Goal: Contribute content

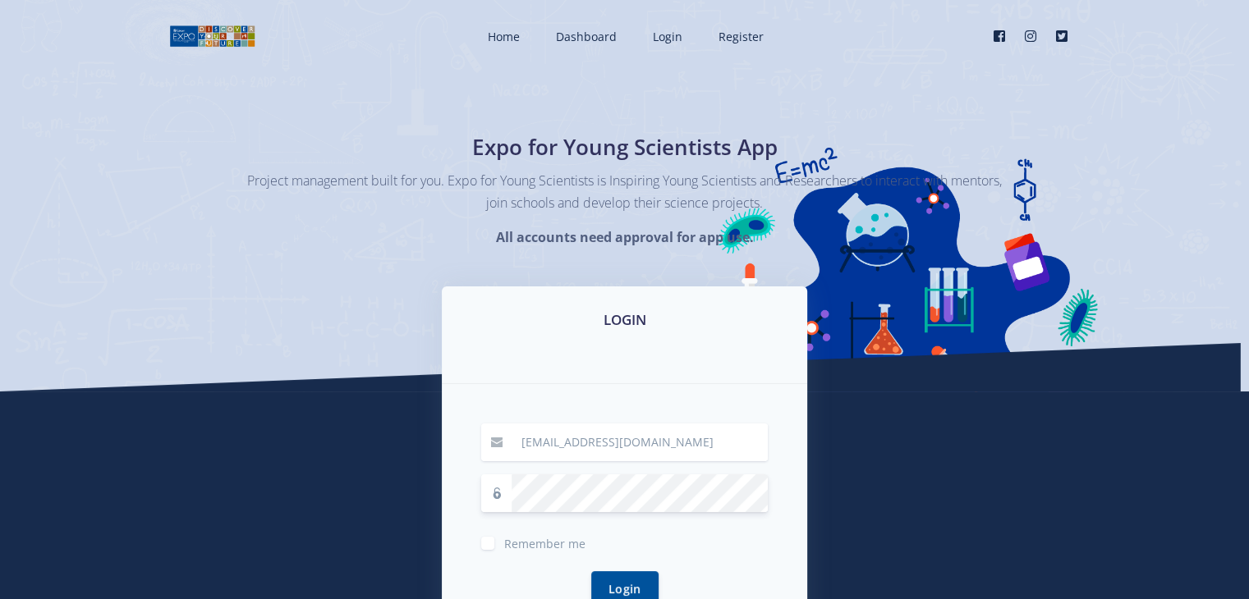
click at [591, 572] on button "Login" at bounding box center [624, 589] width 67 height 35
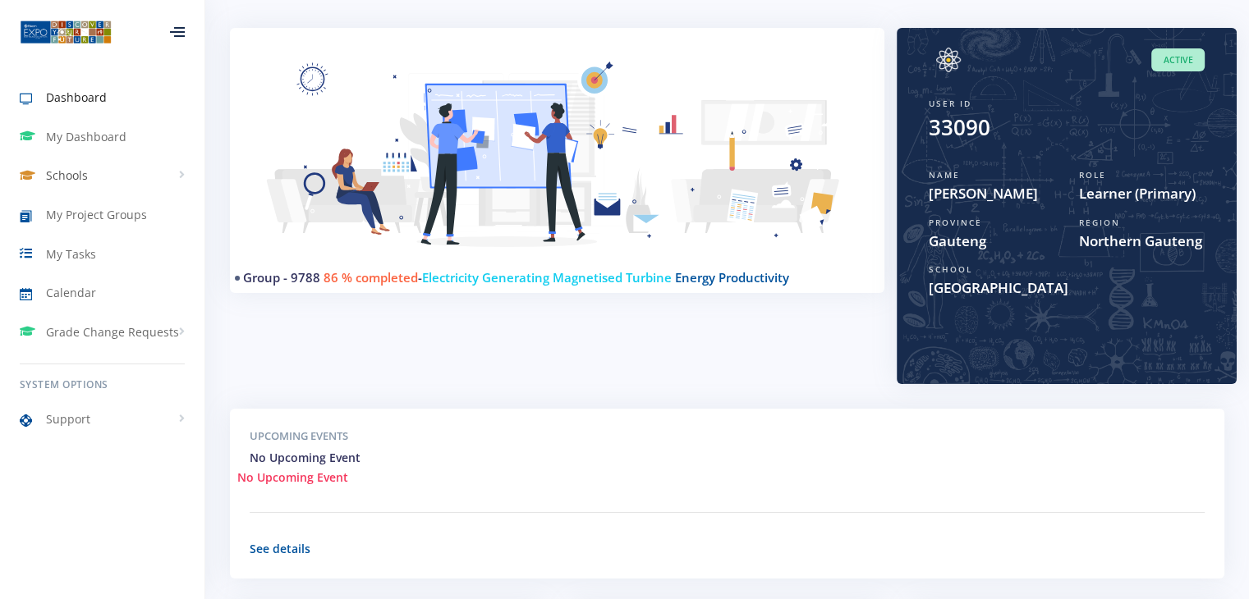
scroll to position [12, 12]
click at [128, 147] on link "My Dashboard" at bounding box center [102, 137] width 204 height 38
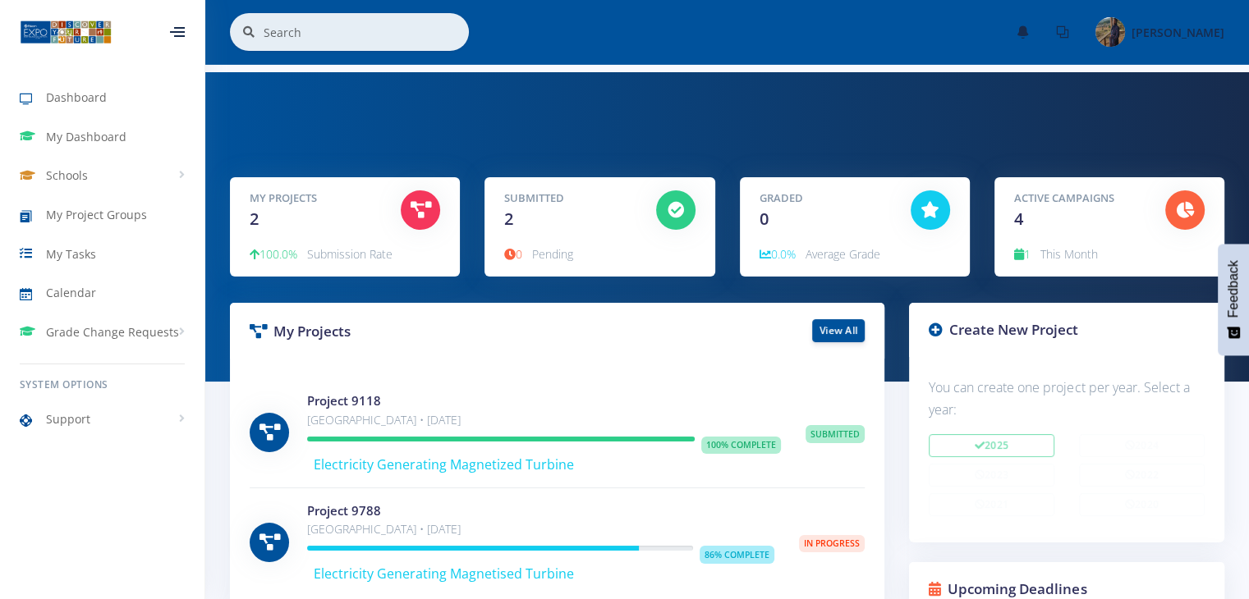
scroll to position [82, 0]
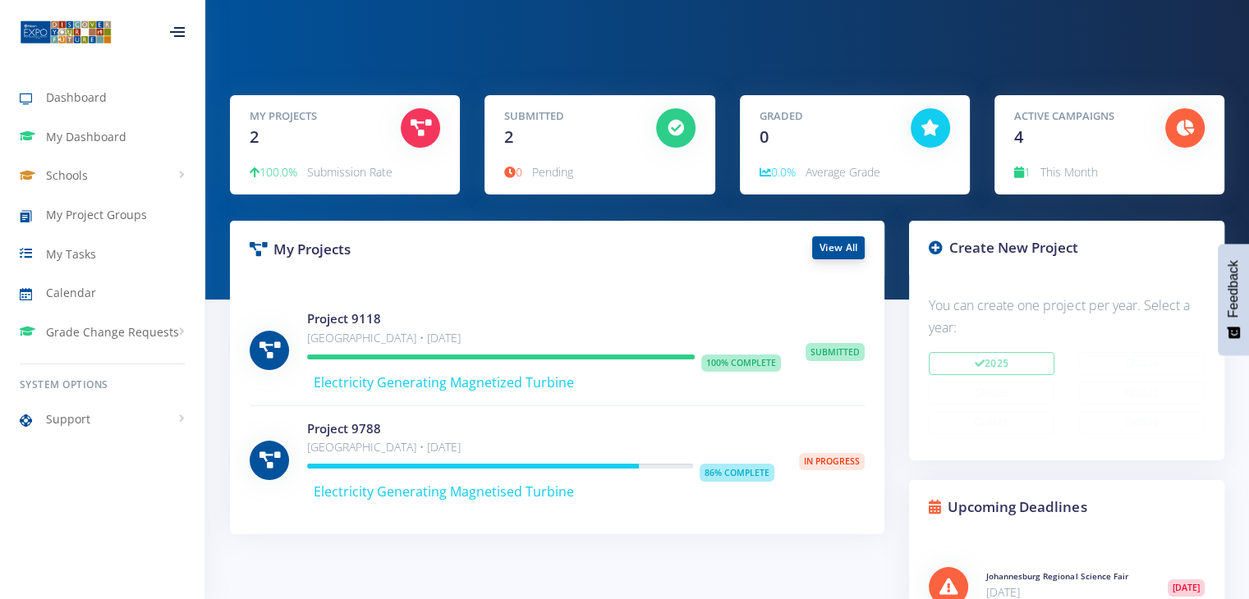
click at [841, 248] on link "View All" at bounding box center [838, 248] width 53 height 23
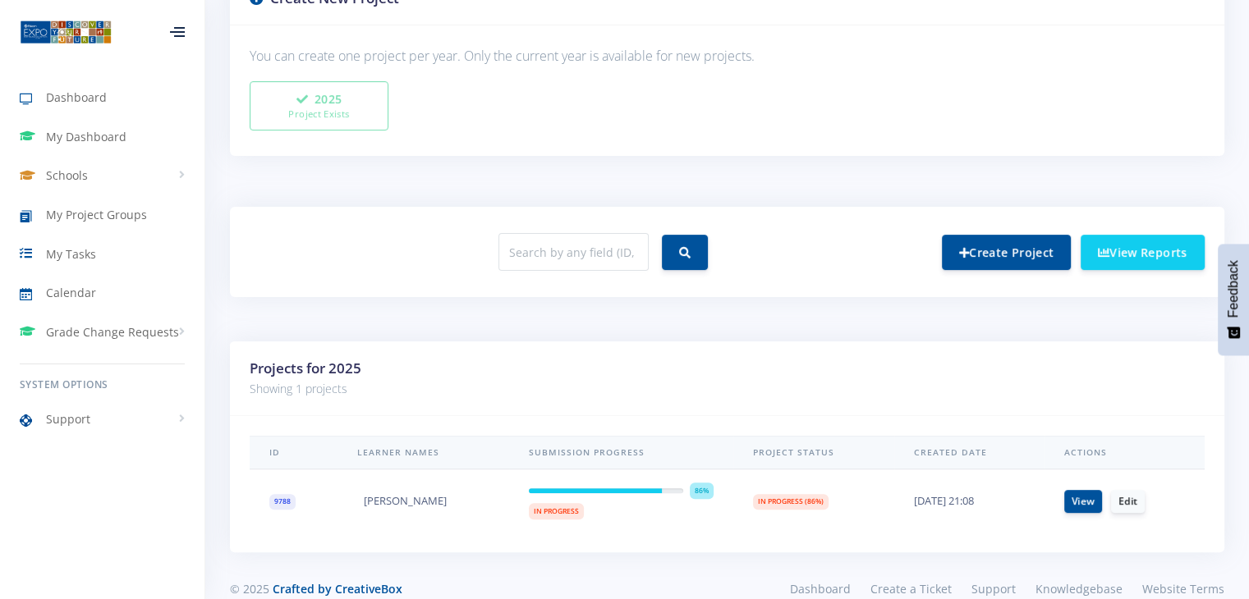
scroll to position [484, 0]
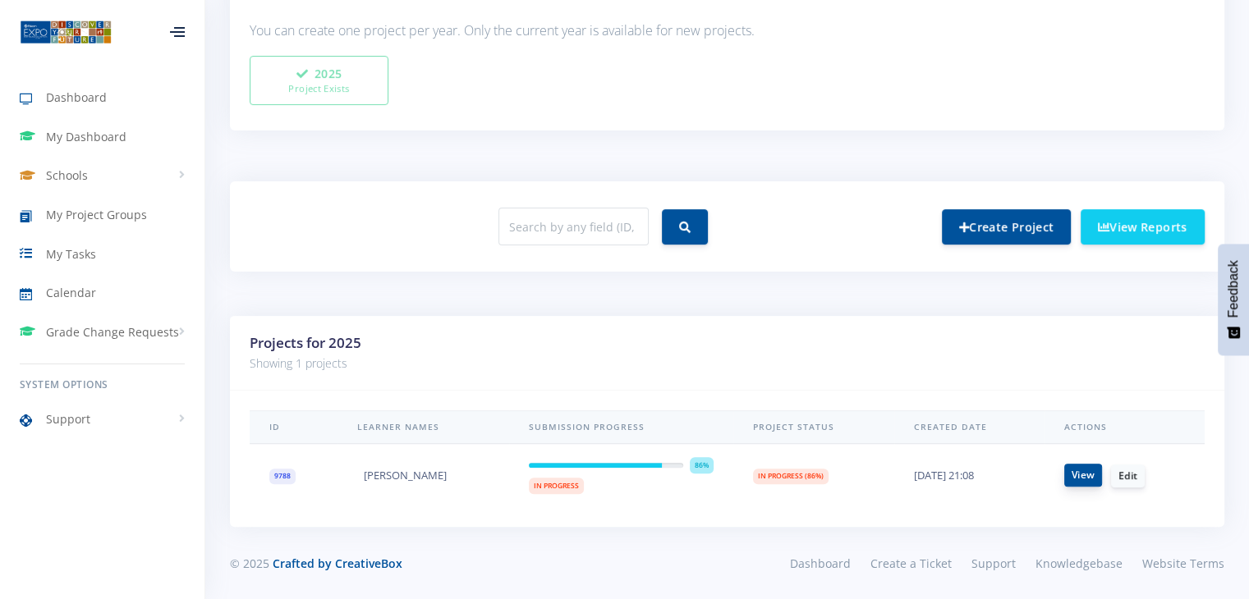
click at [1067, 475] on link "View" at bounding box center [1083, 475] width 38 height 23
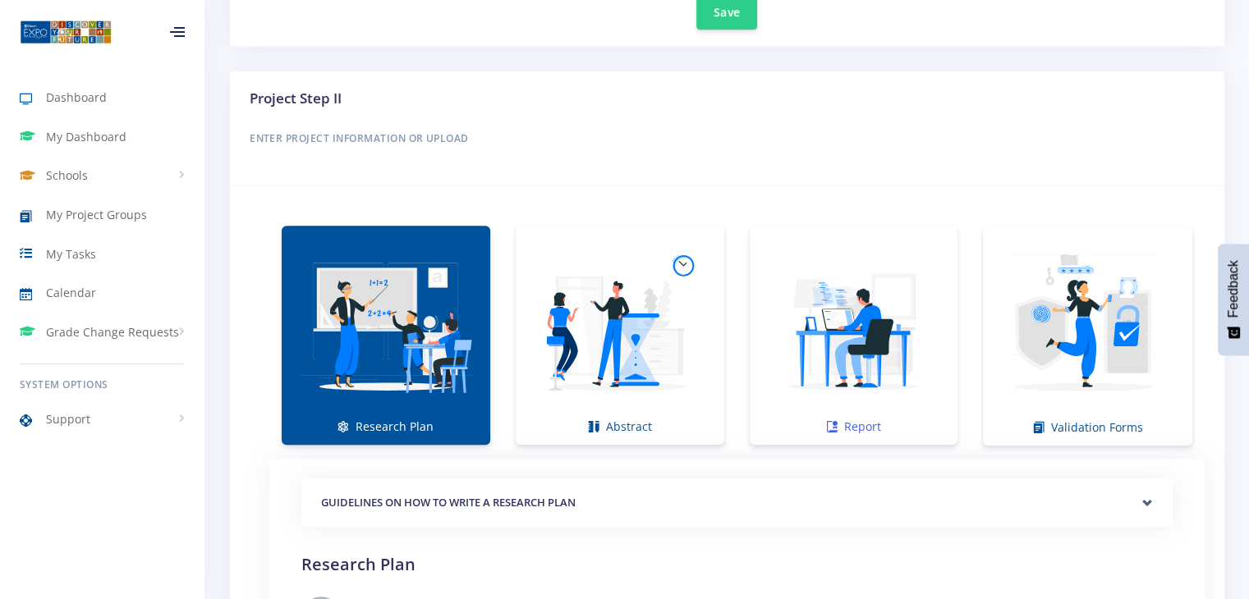
scroll to position [1068, 0]
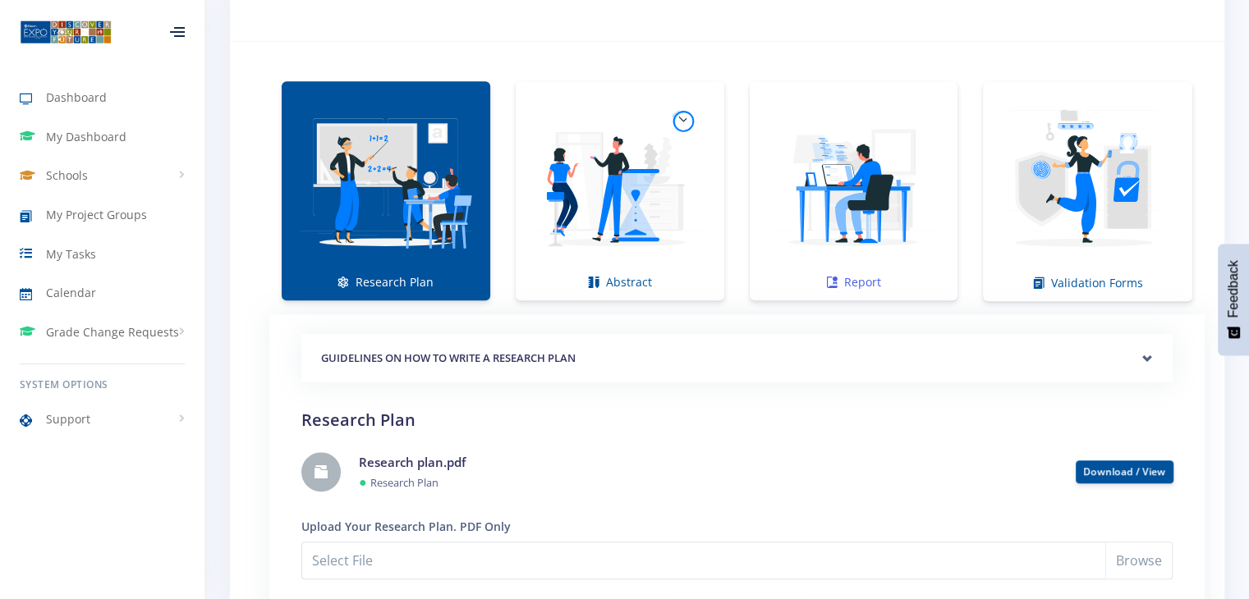
click at [855, 211] on img at bounding box center [854, 182] width 182 height 182
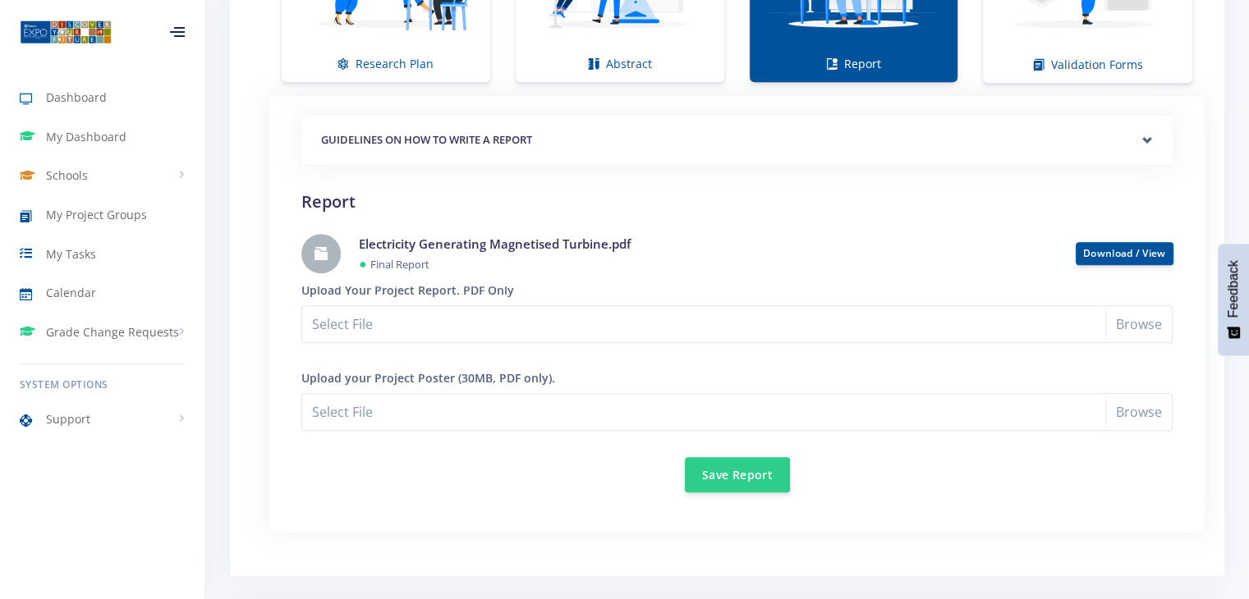
scroll to position [1314, 0]
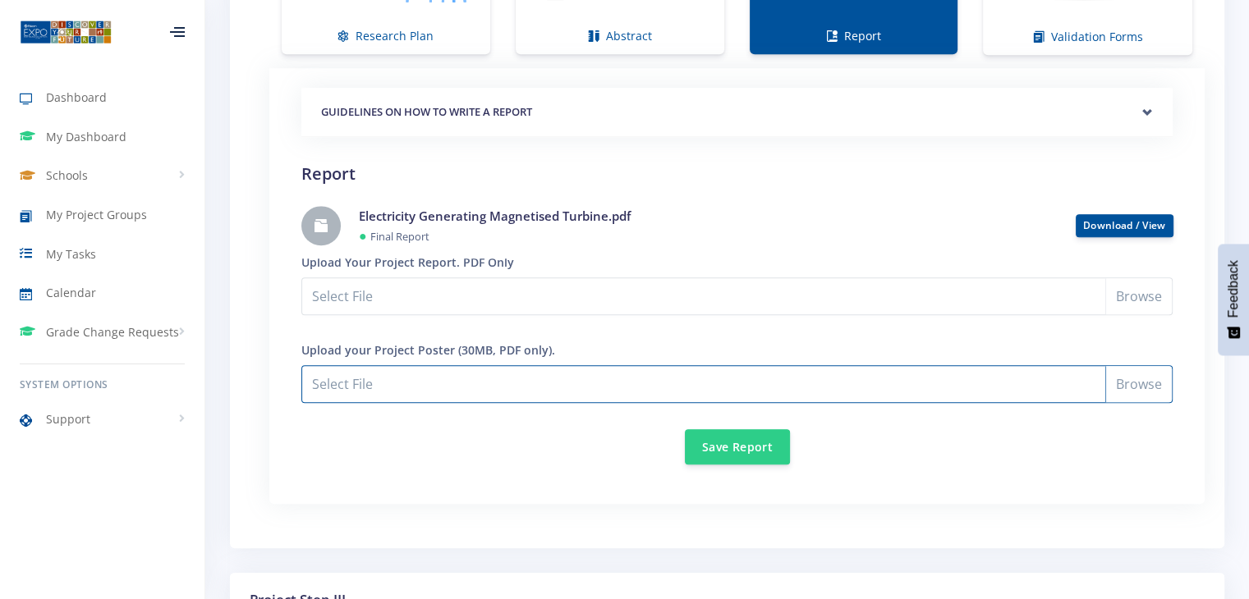
click at [1121, 382] on input "Select File" at bounding box center [736, 384] width 871 height 38
type input "C:\fakepath\Electricity Generating Magnetised Turbine Poster.pdf"
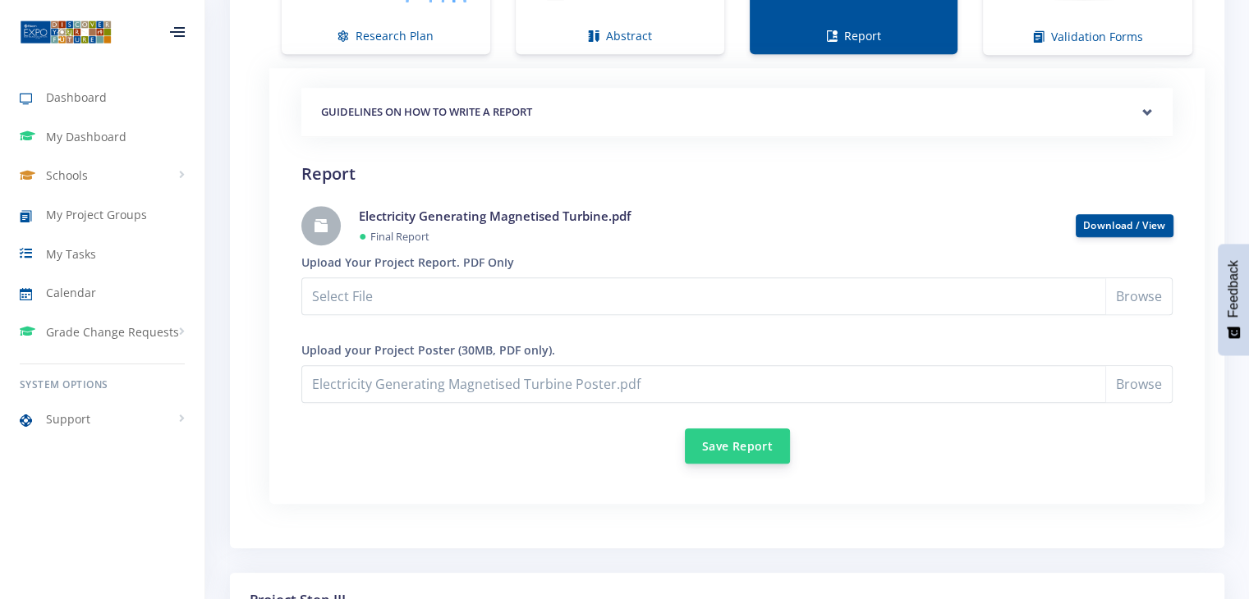
click at [731, 443] on button "Save Report" at bounding box center [737, 446] width 105 height 35
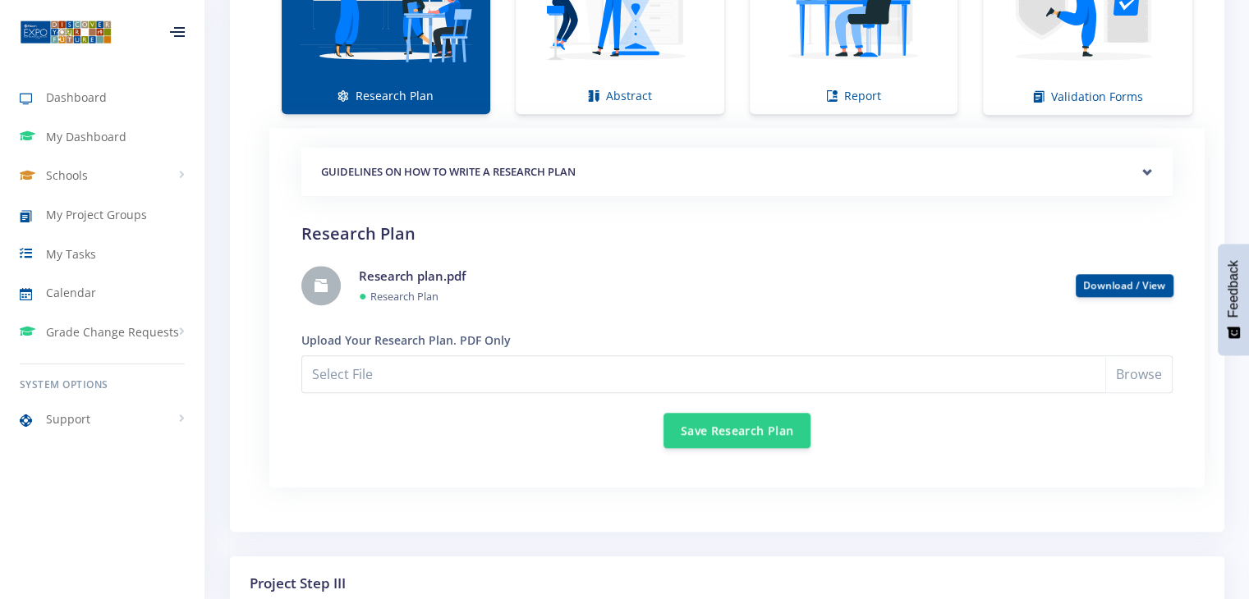
scroll to position [1232, 0]
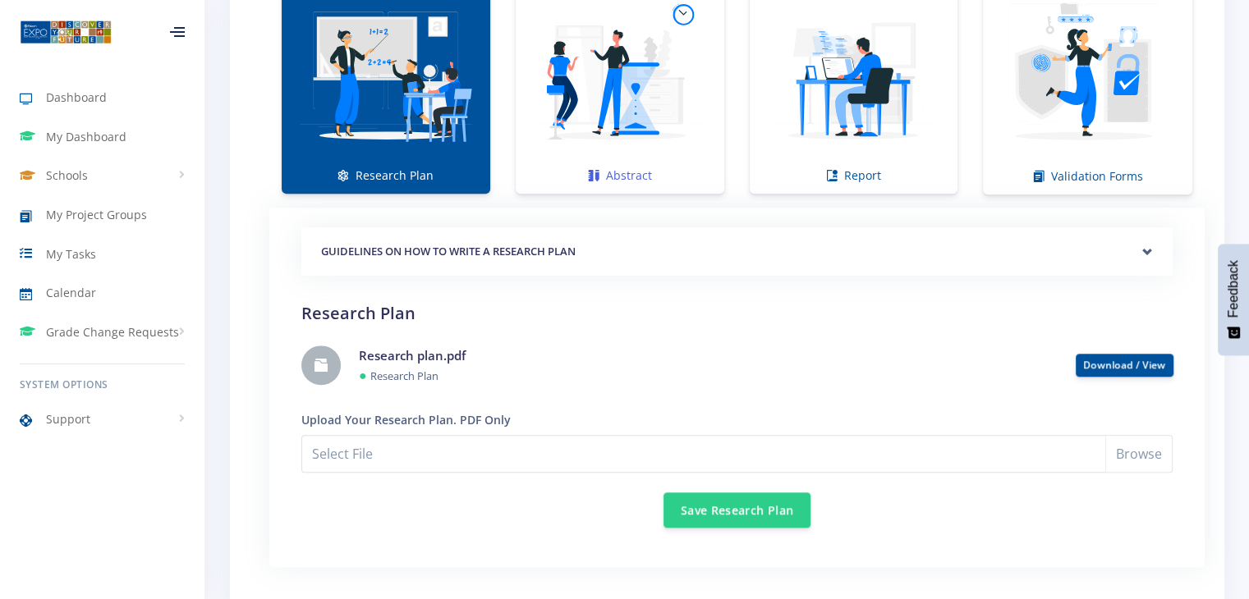
click at [635, 151] on img at bounding box center [620, 75] width 182 height 182
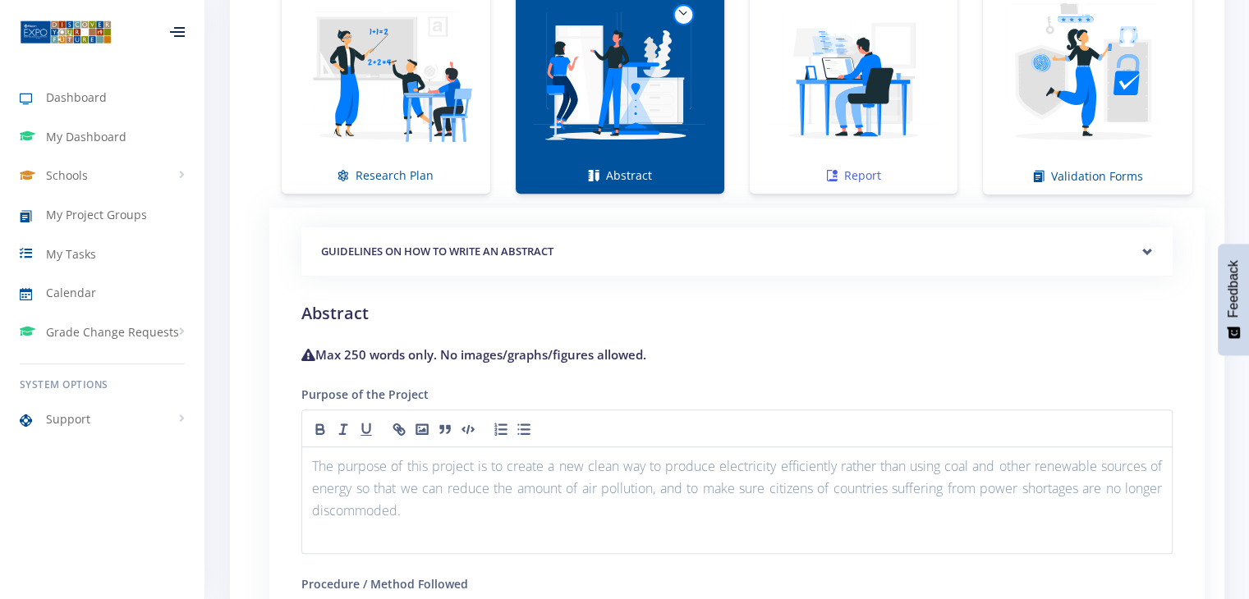
click at [786, 116] on img at bounding box center [854, 75] width 182 height 182
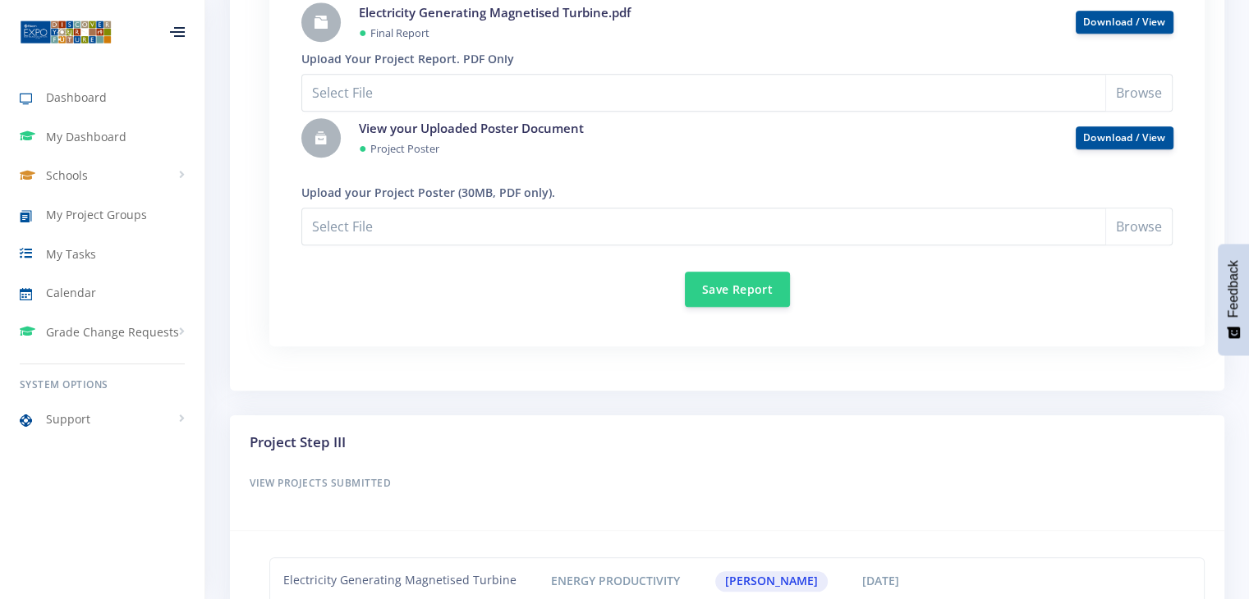
scroll to position [1314, 0]
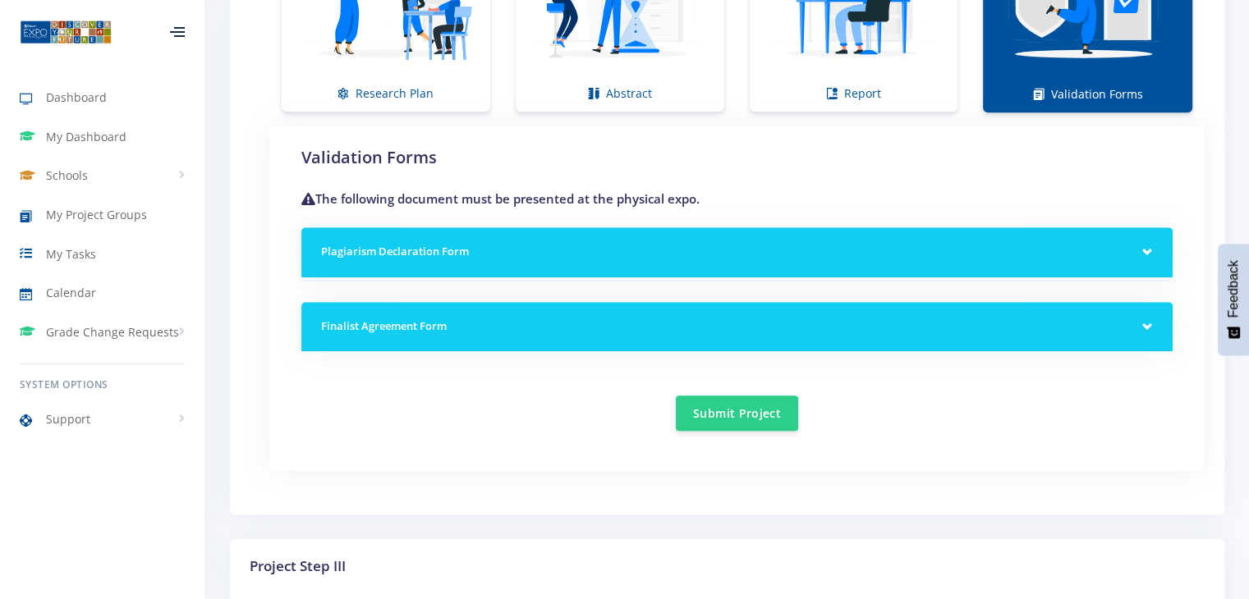
click at [1137, 244] on h5 "Plagiarism Declaration Form" at bounding box center [737, 252] width 832 height 16
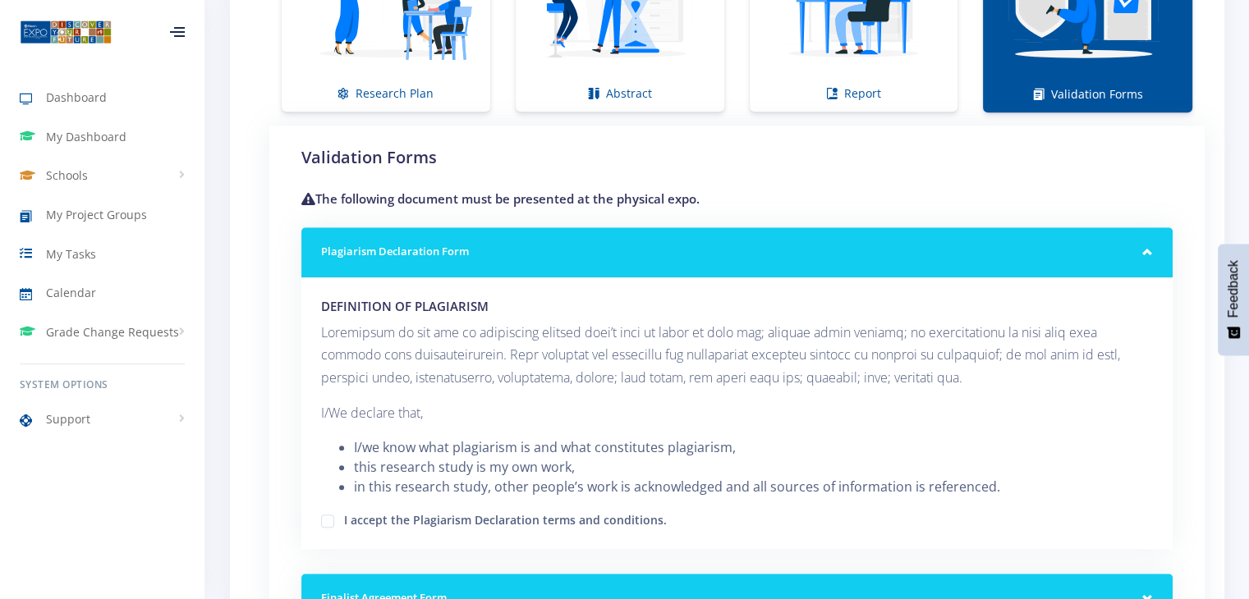
click at [1150, 247] on div "Plagiarism Declaration Form" at bounding box center [736, 252] width 871 height 50
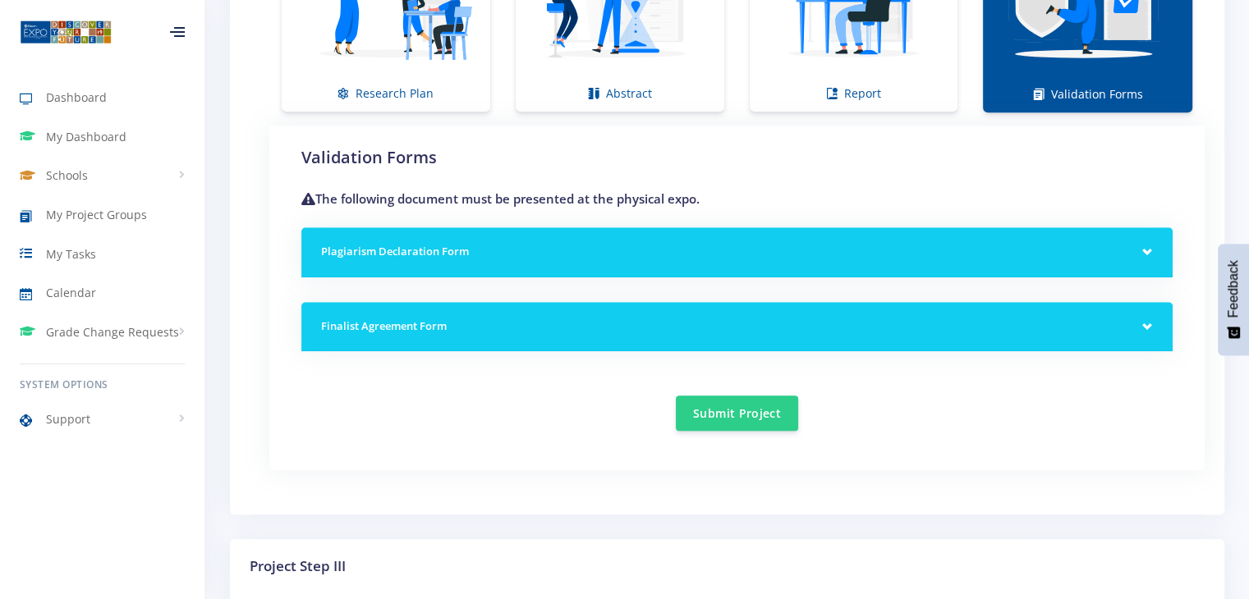
click at [1150, 247] on div "Plagiarism Declaration Form" at bounding box center [736, 252] width 871 height 50
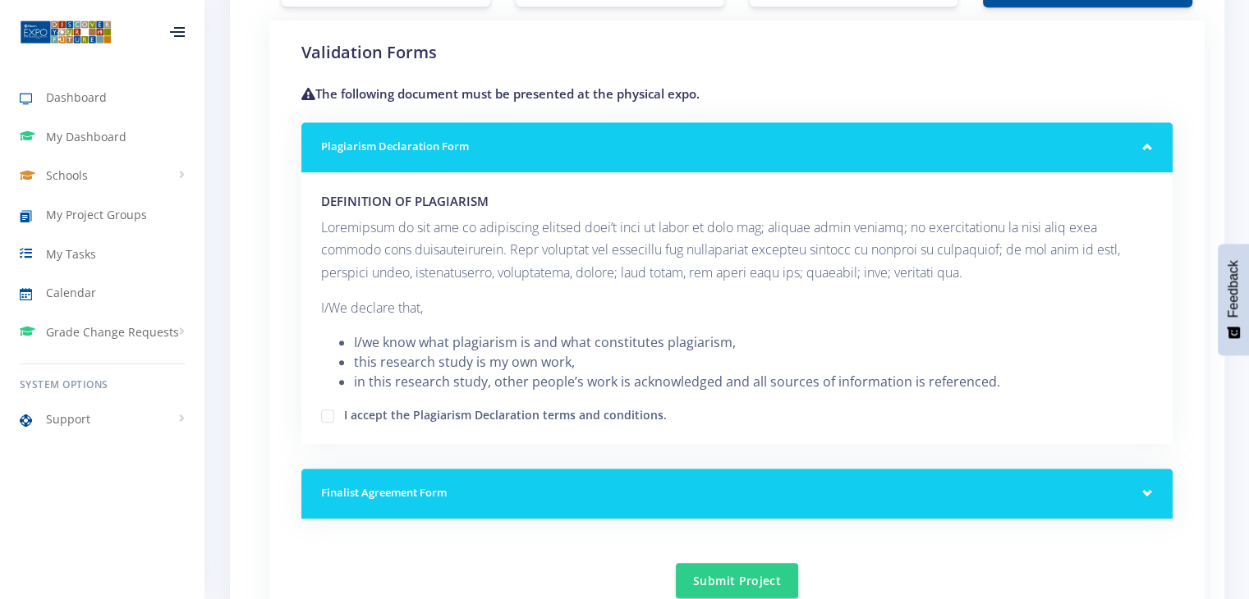
scroll to position [1478, 0]
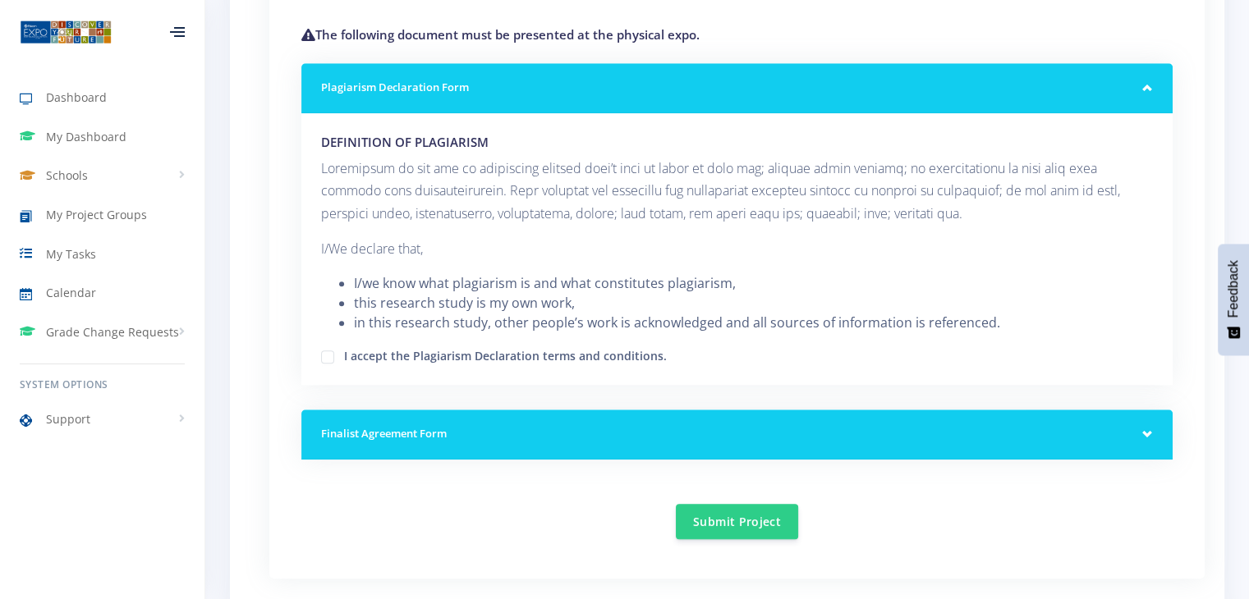
click at [338, 352] on div "I accept the Plagiarism Declaration terms and conditions." at bounding box center [737, 356] width 832 height 20
click at [344, 353] on label "I accept the Plagiarism Declaration terms and conditions." at bounding box center [505, 353] width 323 height 13
click at [344, 353] on input "I accept the Plagiarism Declaration terms and conditions." at bounding box center [349, 351] width 11 height 11
checkbox input "true"
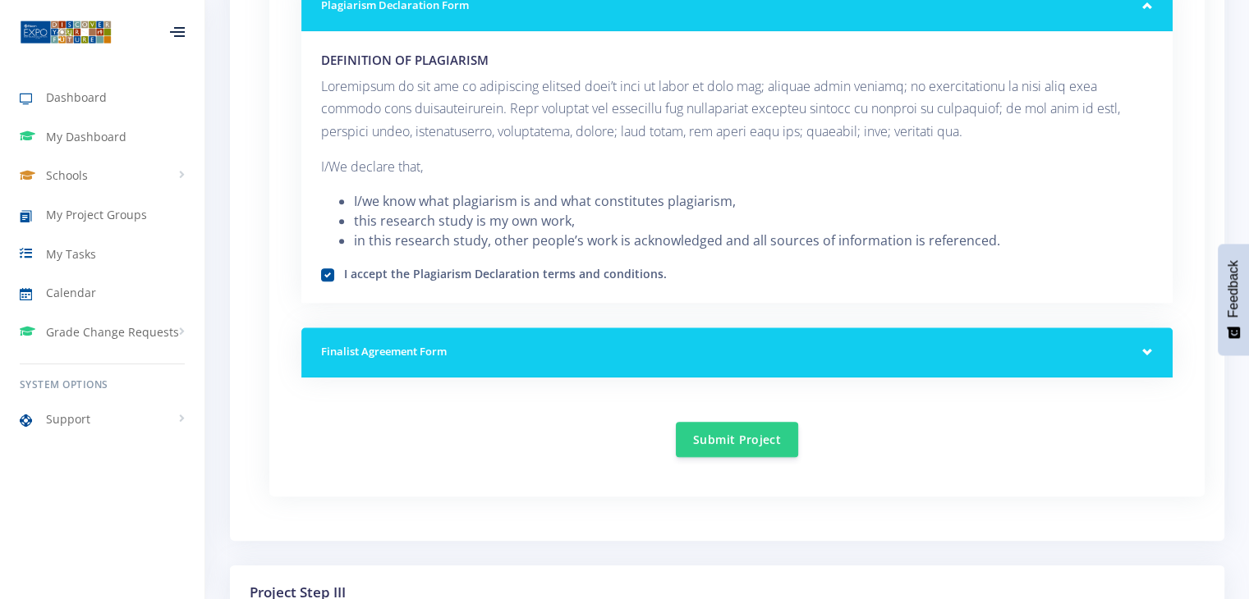
click at [1144, 334] on div "Finalist Agreement Form" at bounding box center [736, 353] width 871 height 50
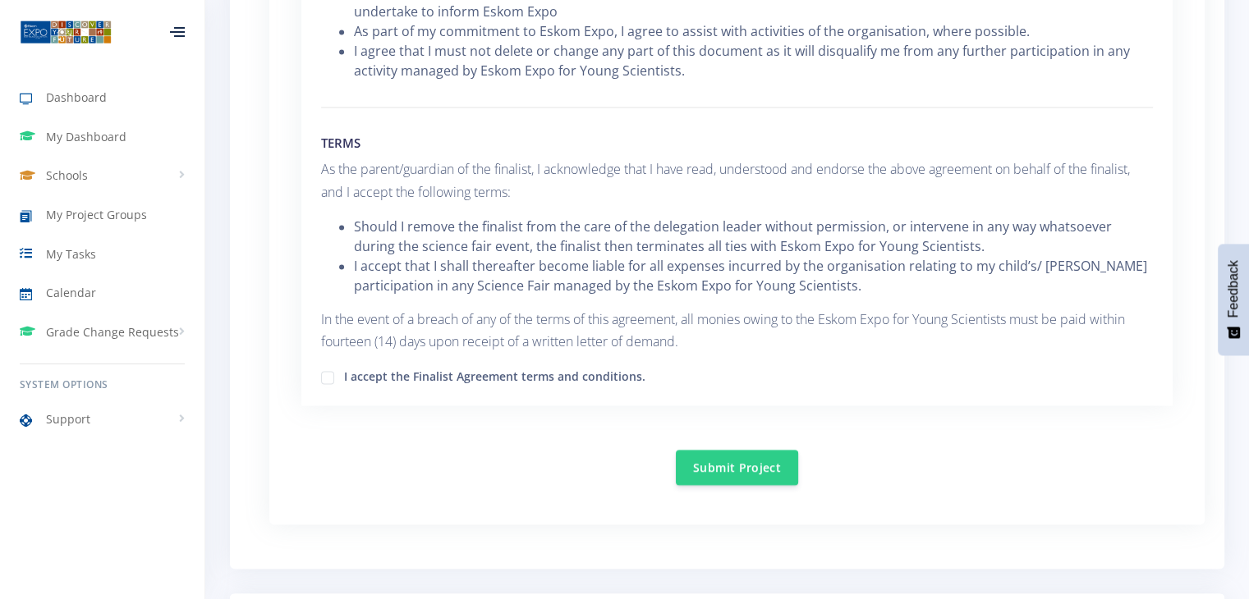
scroll to position [2628, 0]
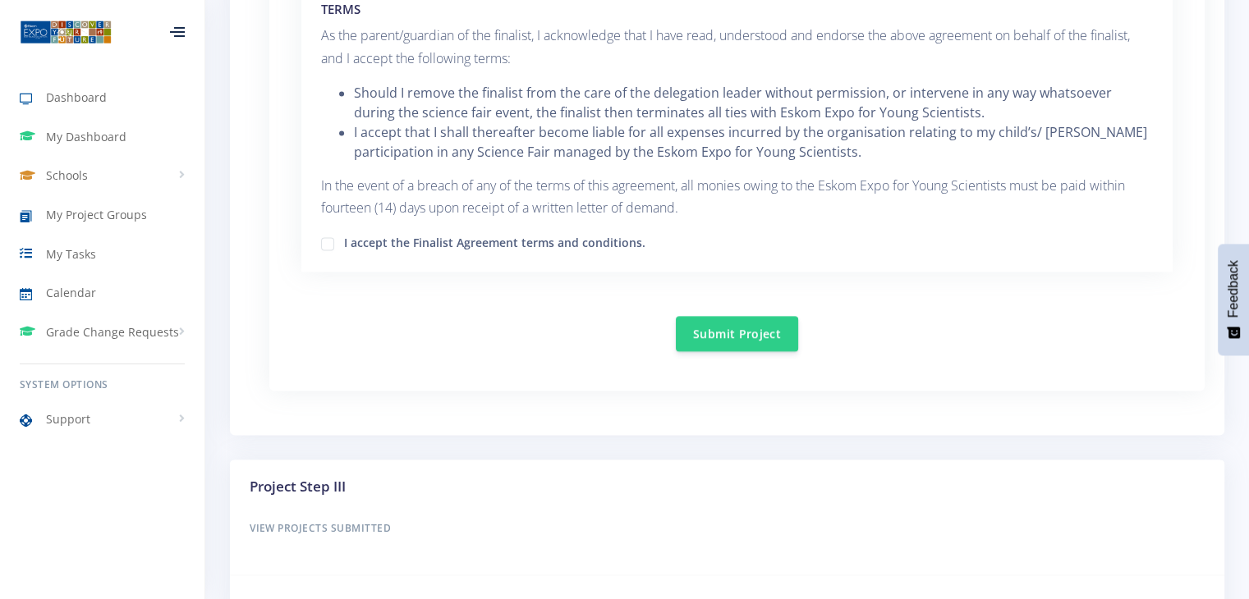
click at [335, 238] on div "I accept the Finalist Agreement terms and conditions." at bounding box center [737, 242] width 832 height 20
click at [344, 237] on label "I accept the Finalist Agreement terms and conditions." at bounding box center [494, 240] width 301 height 13
click at [344, 237] on input "I accept the Finalist Agreement terms and conditions." at bounding box center [349, 237] width 11 height 11
checkbox input "true"
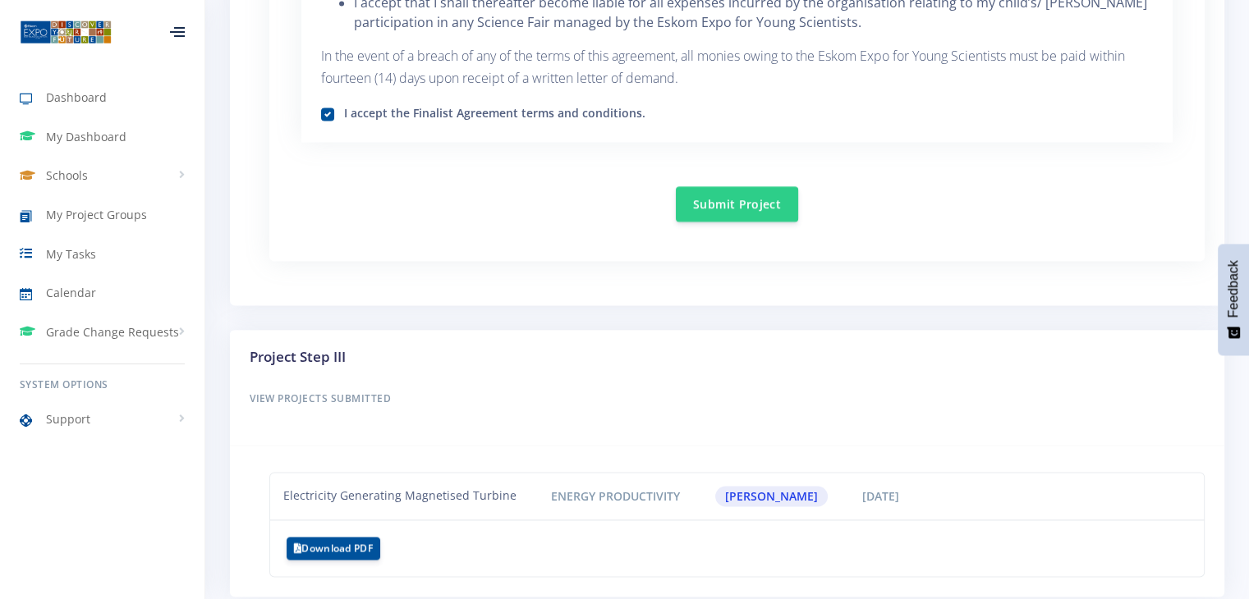
scroll to position [2822, 0]
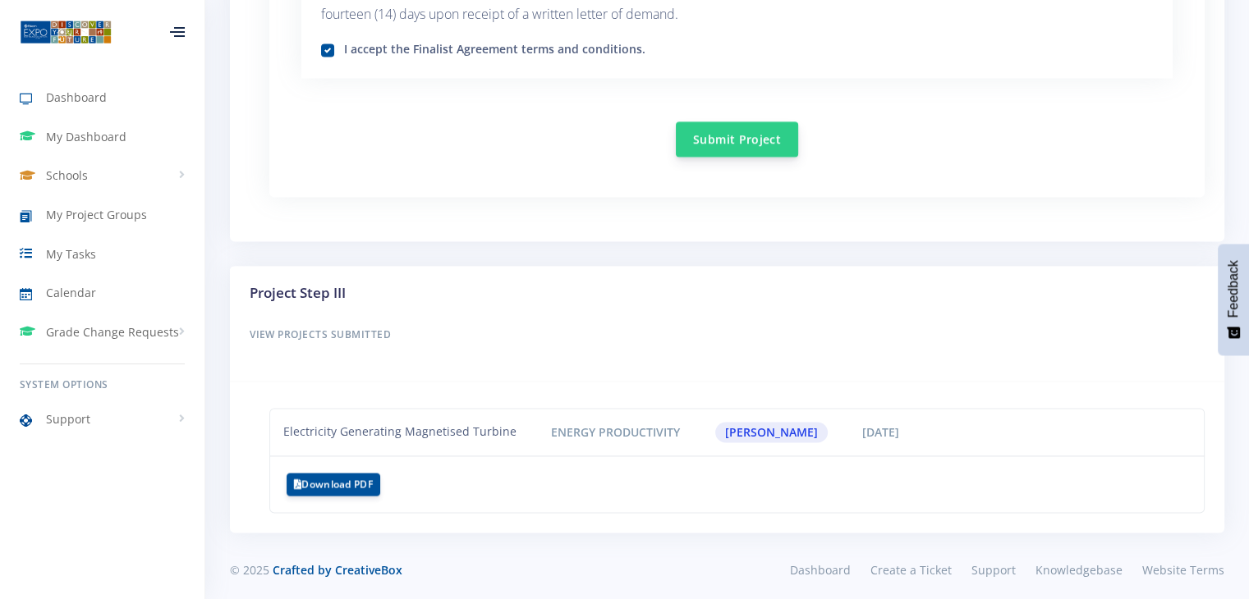
click at [743, 128] on button "Submit Project" at bounding box center [737, 139] width 122 height 35
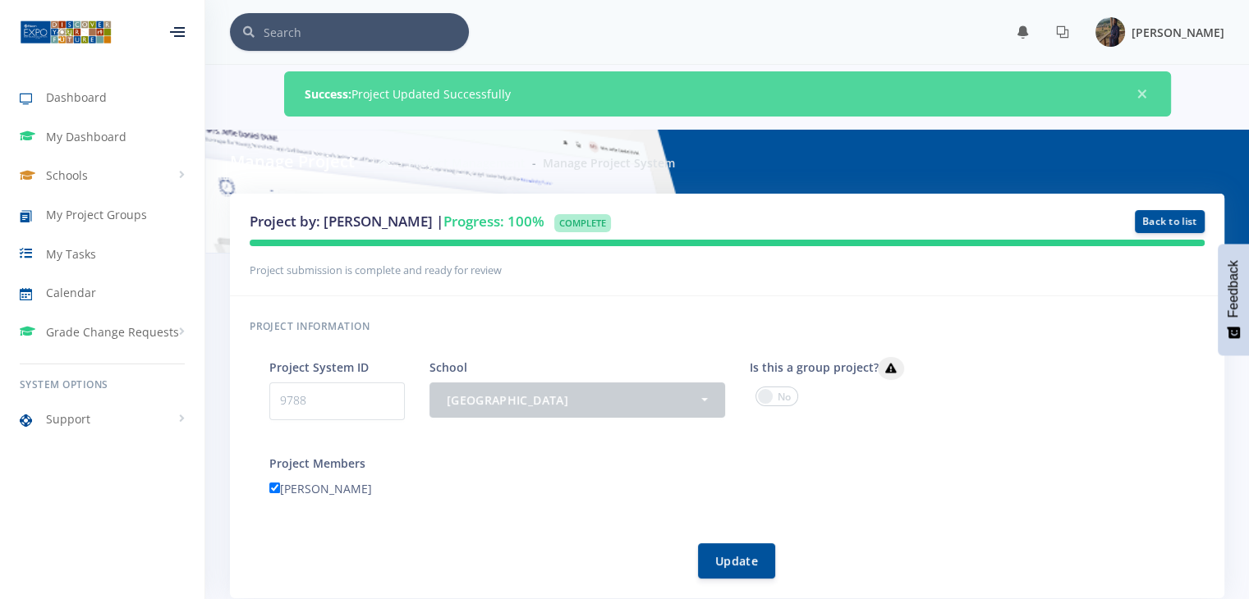
scroll to position [12, 12]
click at [1145, 96] on span "×" at bounding box center [1142, 94] width 16 height 16
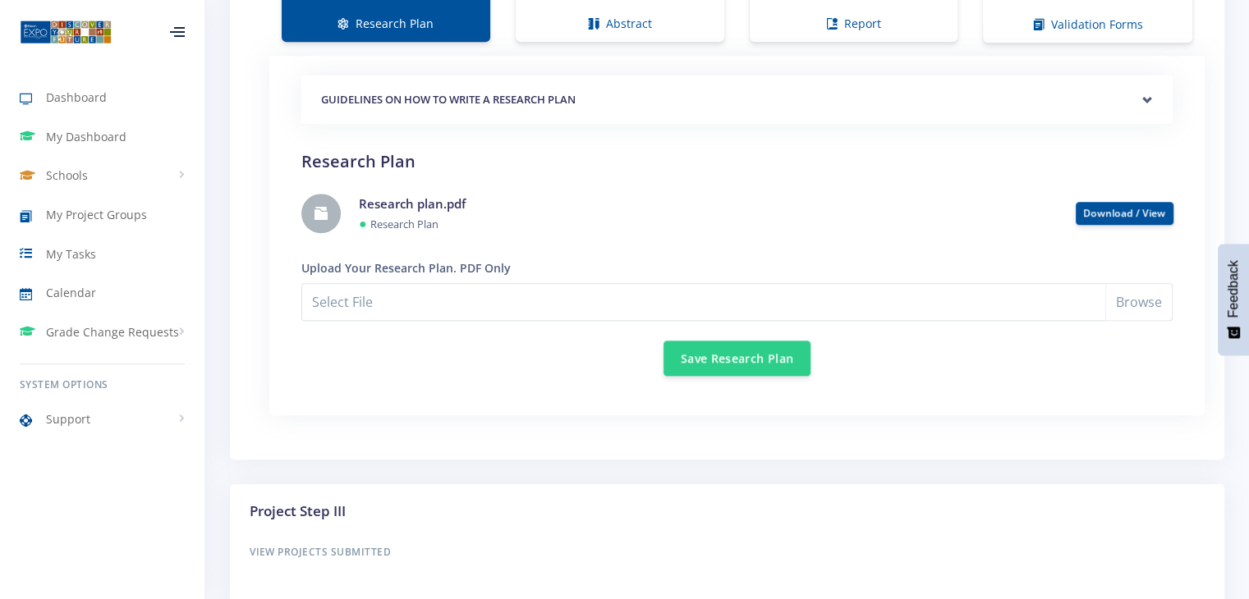
scroll to position [1136, 0]
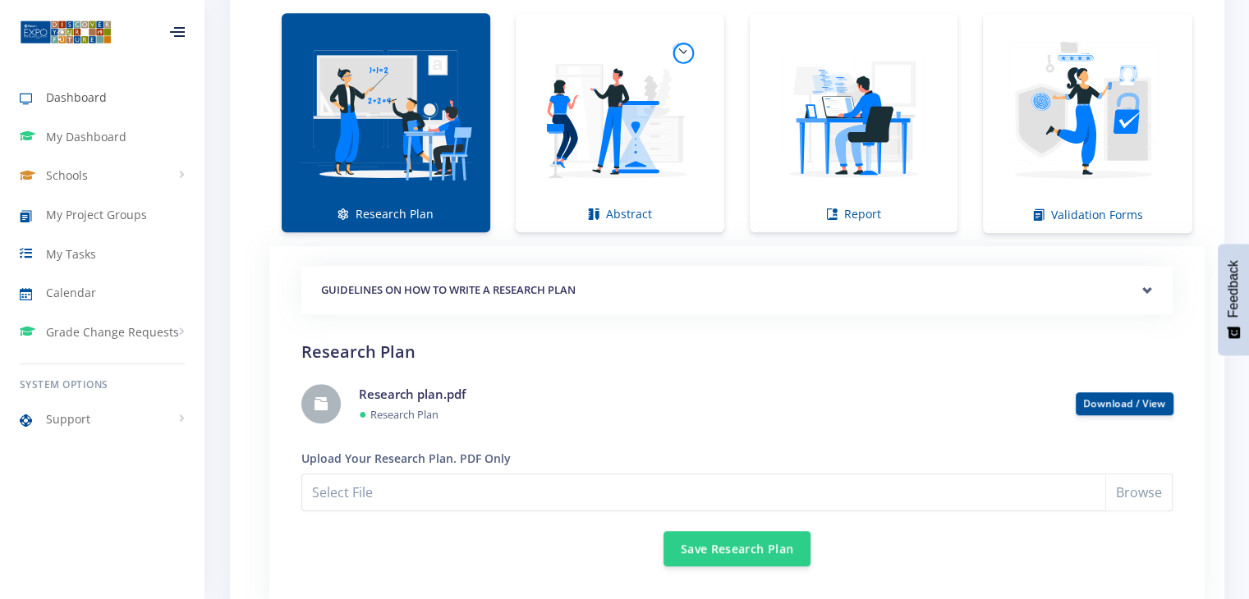
click at [84, 93] on span "Dashboard" at bounding box center [76, 97] width 61 height 17
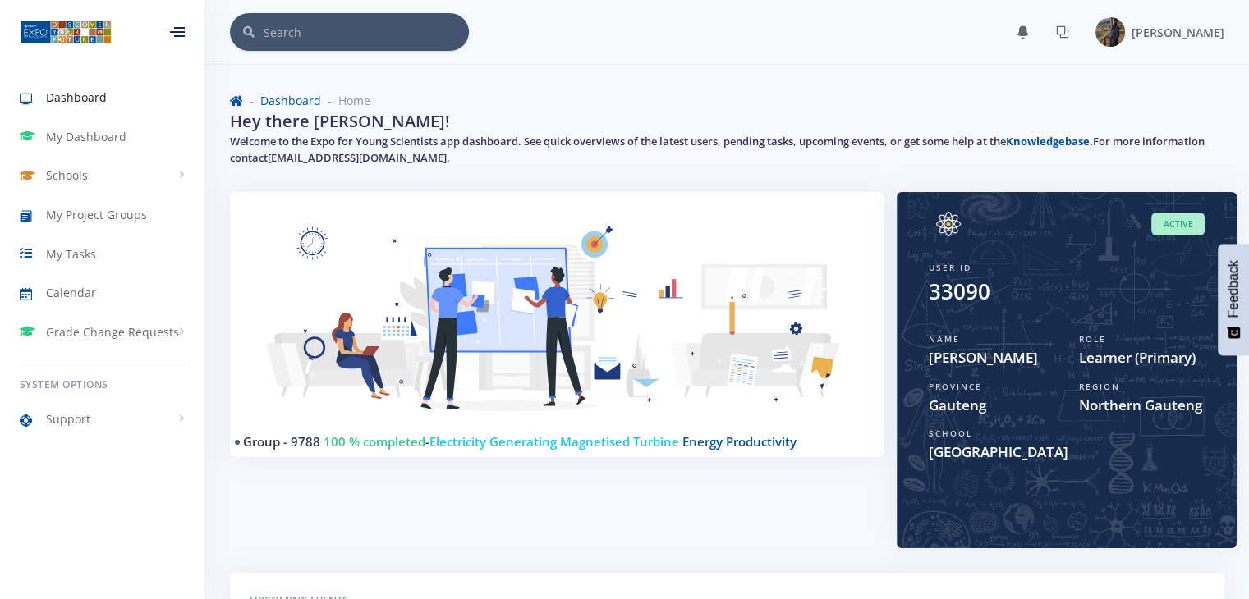
scroll to position [12, 12]
click at [1125, 25] on img at bounding box center [1110, 32] width 30 height 30
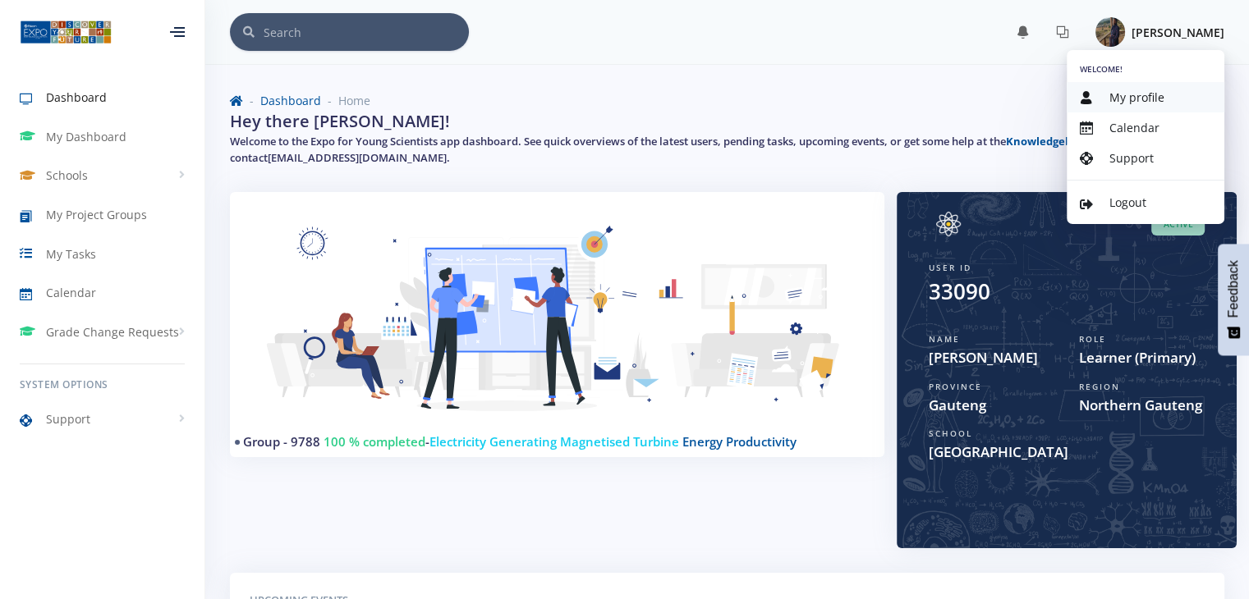
click at [1123, 99] on span "My profile" at bounding box center [1136, 98] width 55 height 16
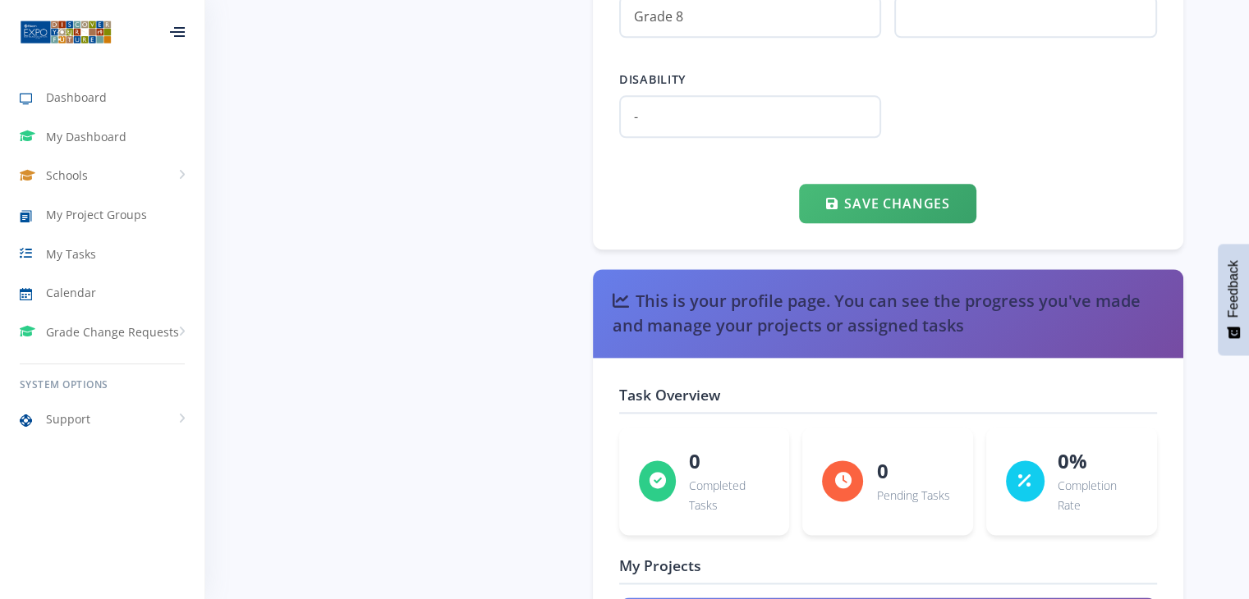
scroll to position [1866, 0]
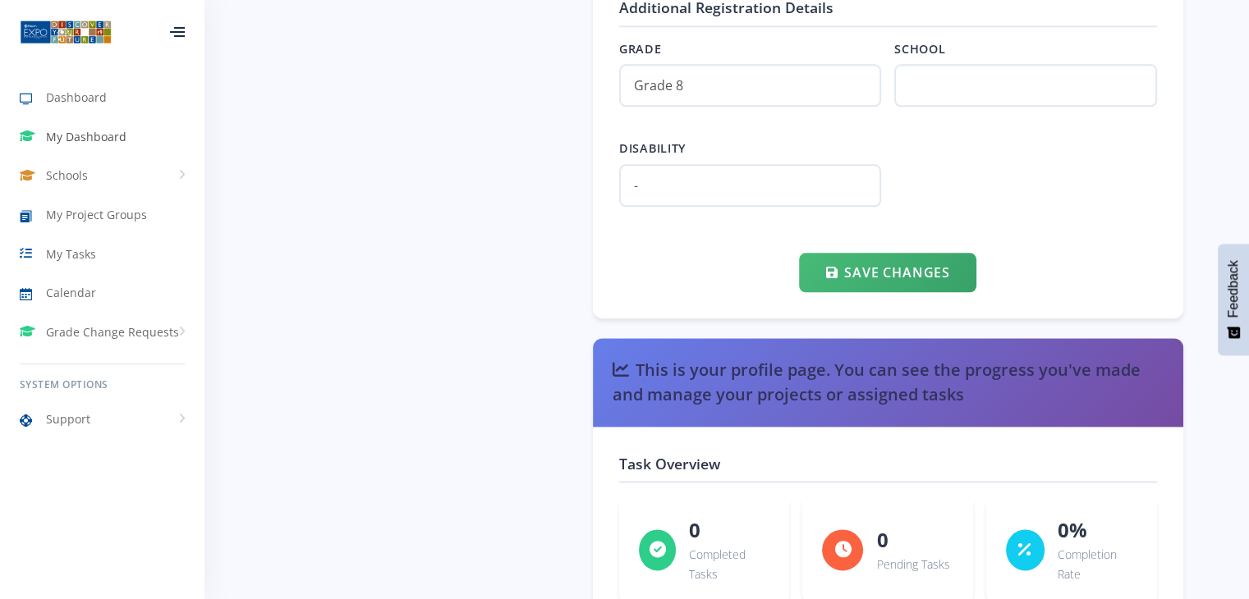
click at [143, 135] on link "My Dashboard" at bounding box center [102, 137] width 204 height 38
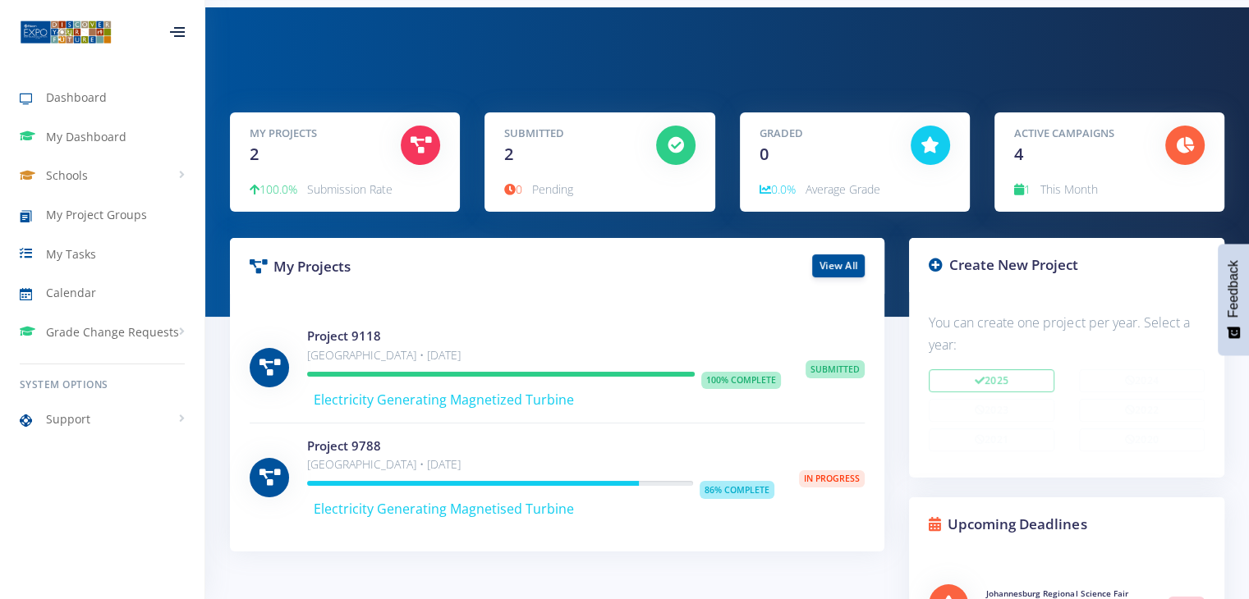
scroll to position [164, 0]
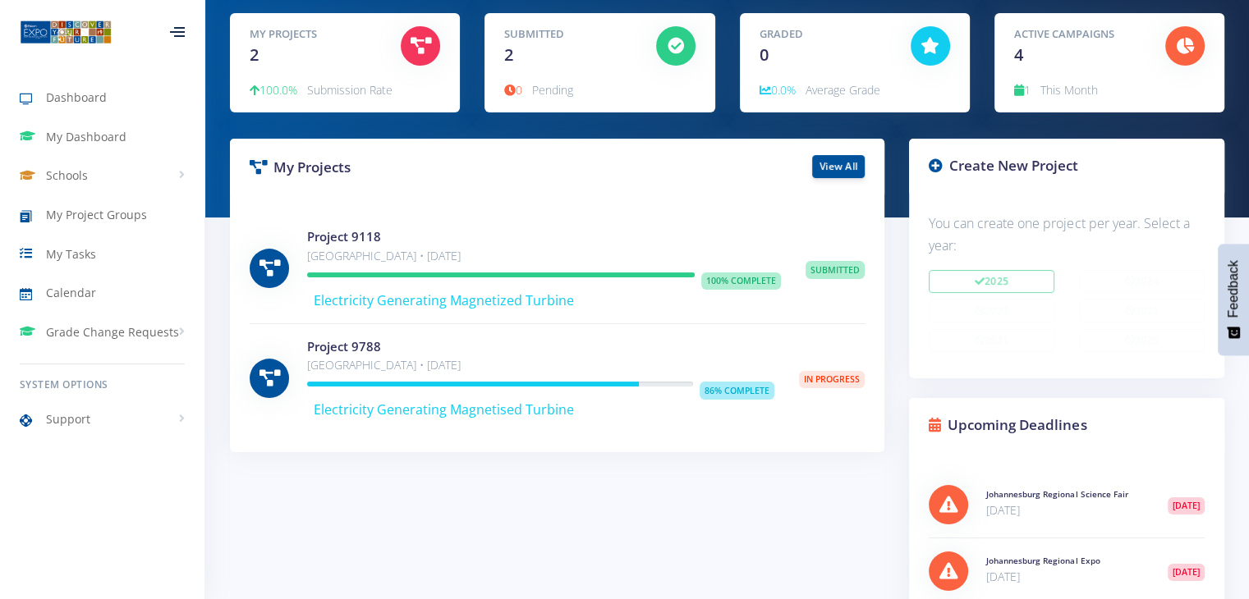
click at [851, 149] on div "My Projects View All" at bounding box center [557, 167] width 654 height 56
click at [847, 165] on link "View All" at bounding box center [838, 165] width 53 height 23
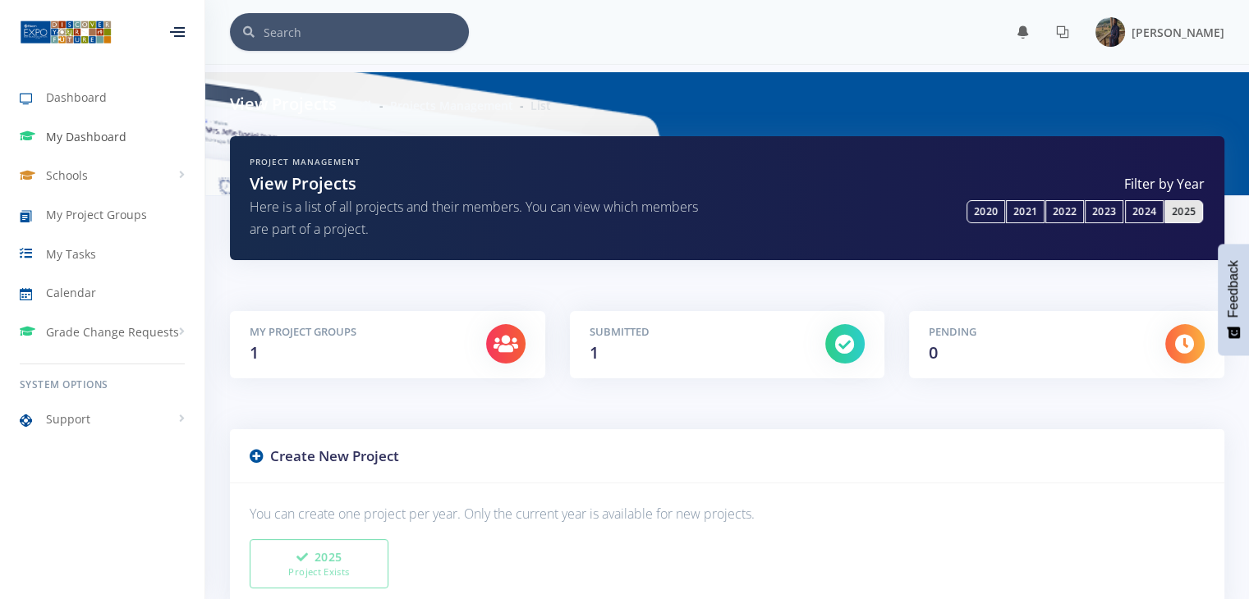
click at [94, 151] on link "My Dashboard" at bounding box center [102, 137] width 204 height 38
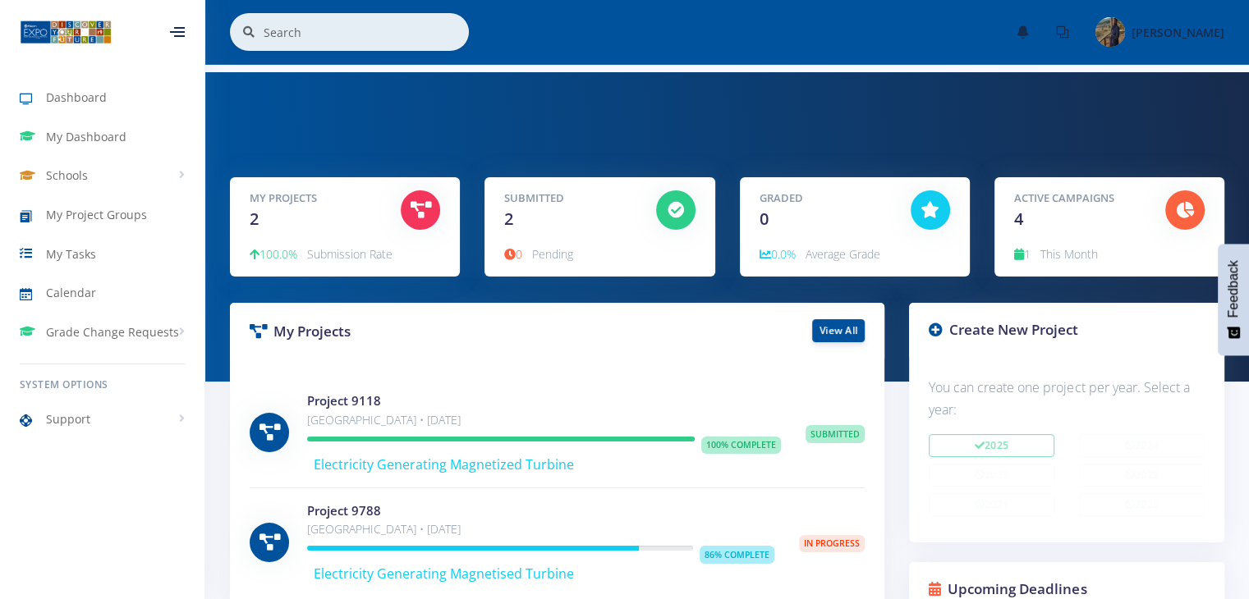
scroll to position [12, 12]
click at [1125, 31] on img at bounding box center [1110, 32] width 30 height 30
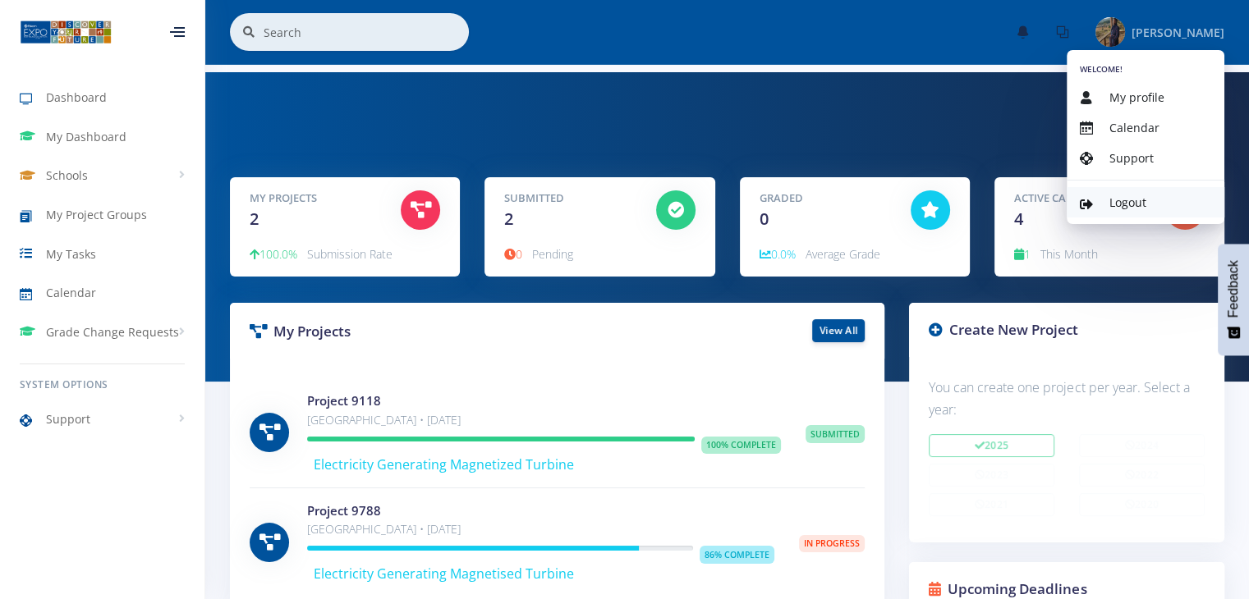
click at [1108, 195] on link "Logout" at bounding box center [1146, 202] width 158 height 30
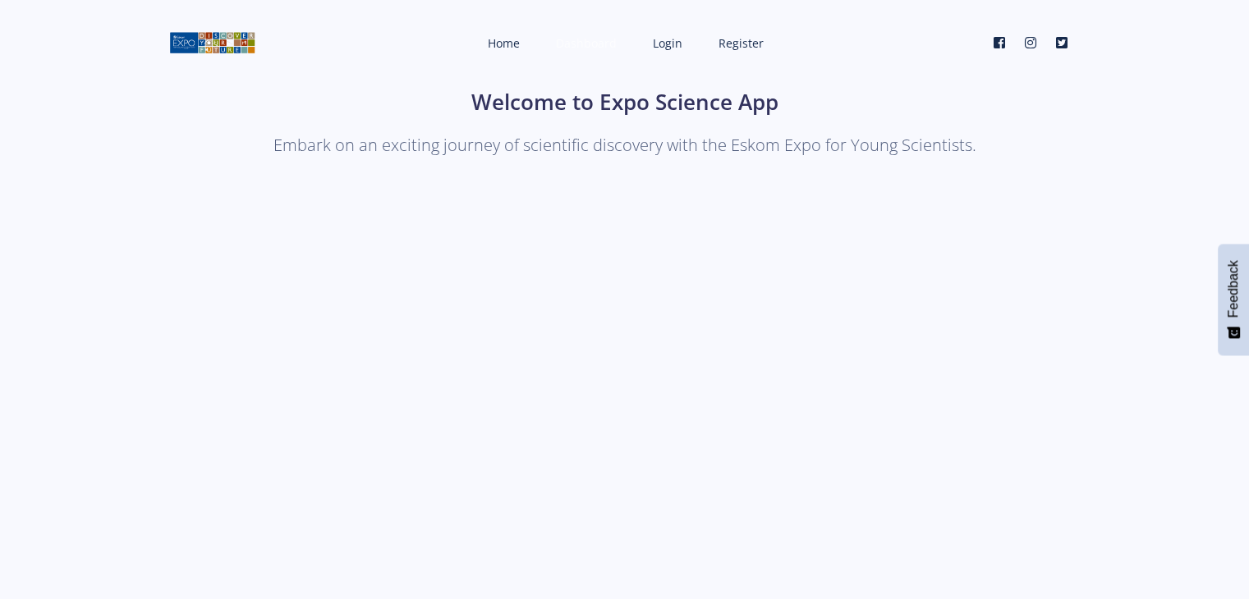
click at [599, 45] on span "Dashboard" at bounding box center [586, 43] width 61 height 16
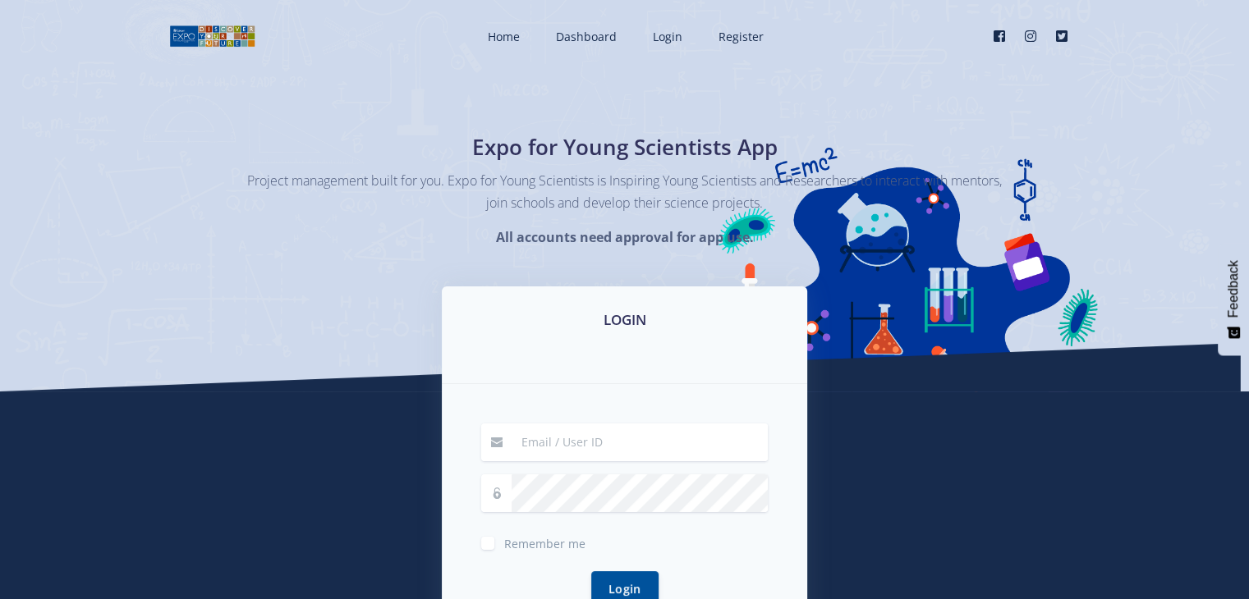
drag, startPoint x: 558, startPoint y: 463, endPoint x: 566, endPoint y: 448, distance: 16.9
click at [557, 461] on form "Remember me Login" at bounding box center [624, 525] width 287 height 203
click at [575, 443] on input at bounding box center [640, 443] width 256 height 38
type input "tendanidali44@gmail.com"
click at [591, 572] on button "Login" at bounding box center [624, 589] width 67 height 35
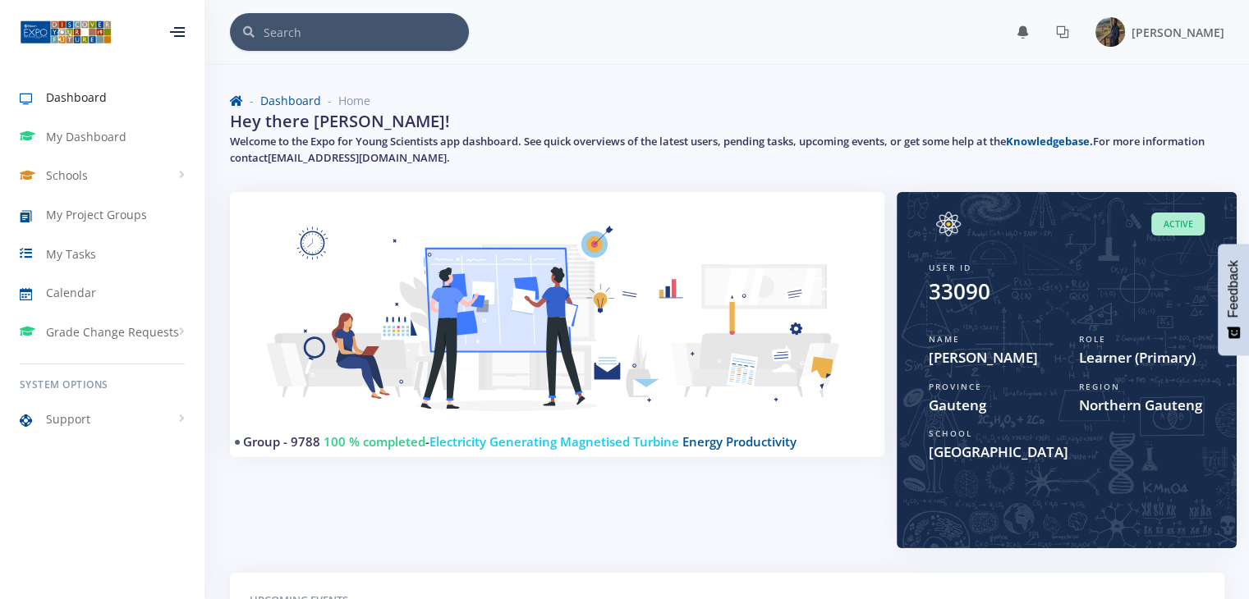
scroll to position [12, 12]
click at [115, 126] on link "My Dashboard" at bounding box center [102, 137] width 204 height 38
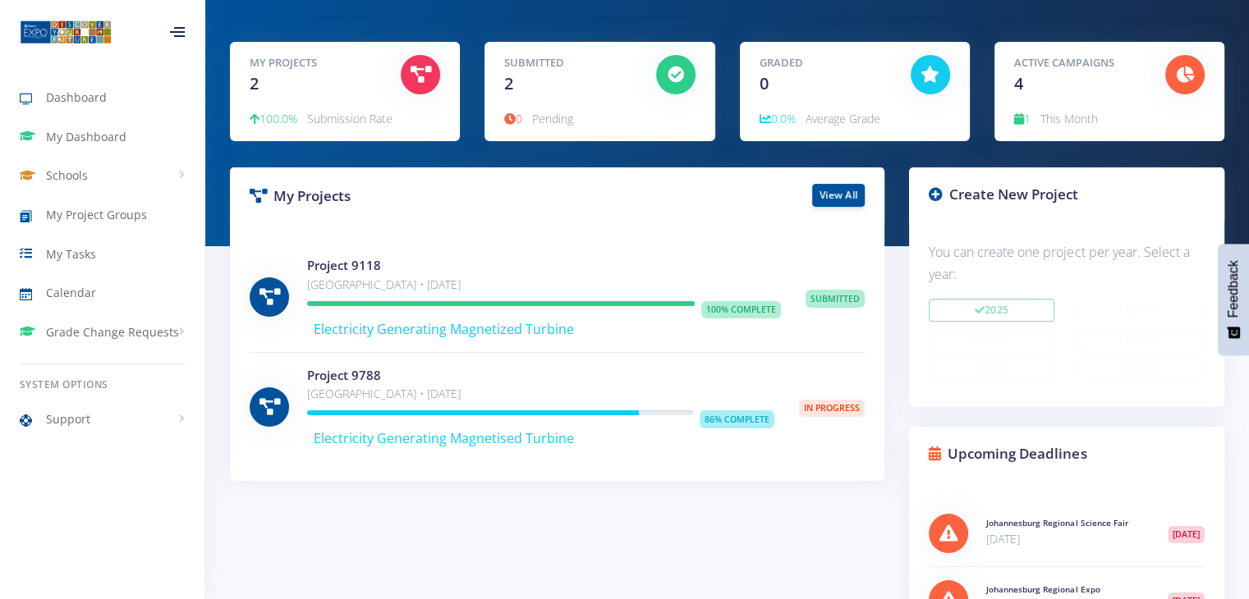
scroll to position [164, 0]
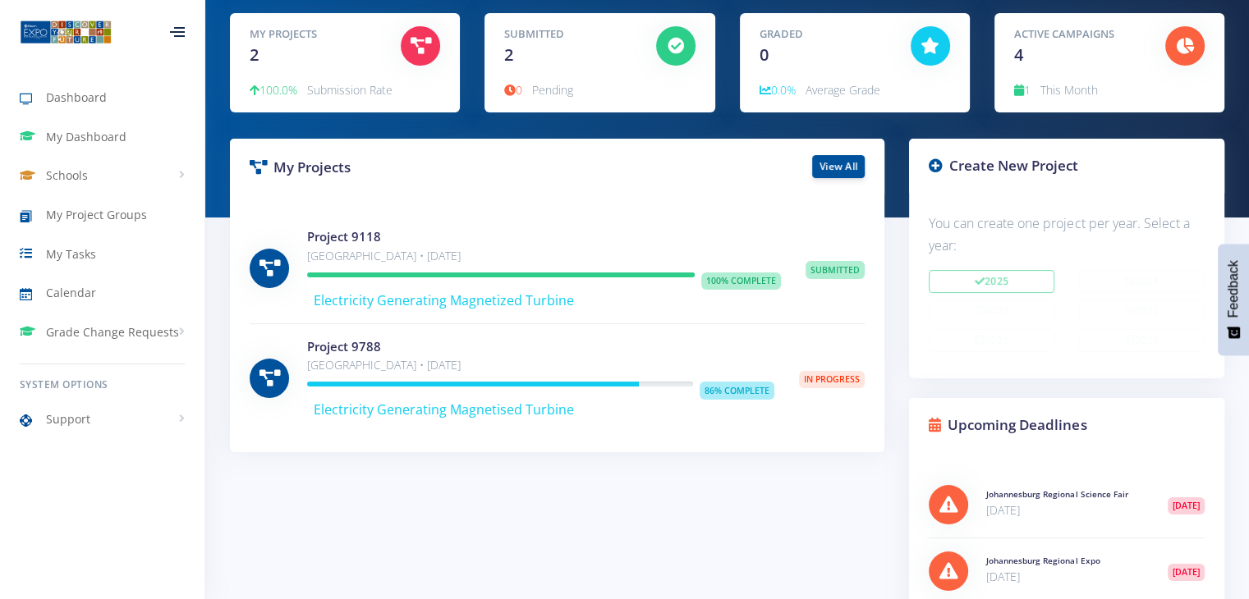
click at [719, 365] on p "Star College Pretoria • Aug 02, 2025" at bounding box center [540, 366] width 467 height 20
drag, startPoint x: 751, startPoint y: 389, endPoint x: 781, endPoint y: 382, distance: 30.5
click at [757, 385] on span "86% Complete" at bounding box center [737, 391] width 75 height 18
click at [800, 379] on div "In Progress" at bounding box center [832, 378] width 90 height 21
click at [834, 175] on link "View All" at bounding box center [838, 165] width 53 height 23
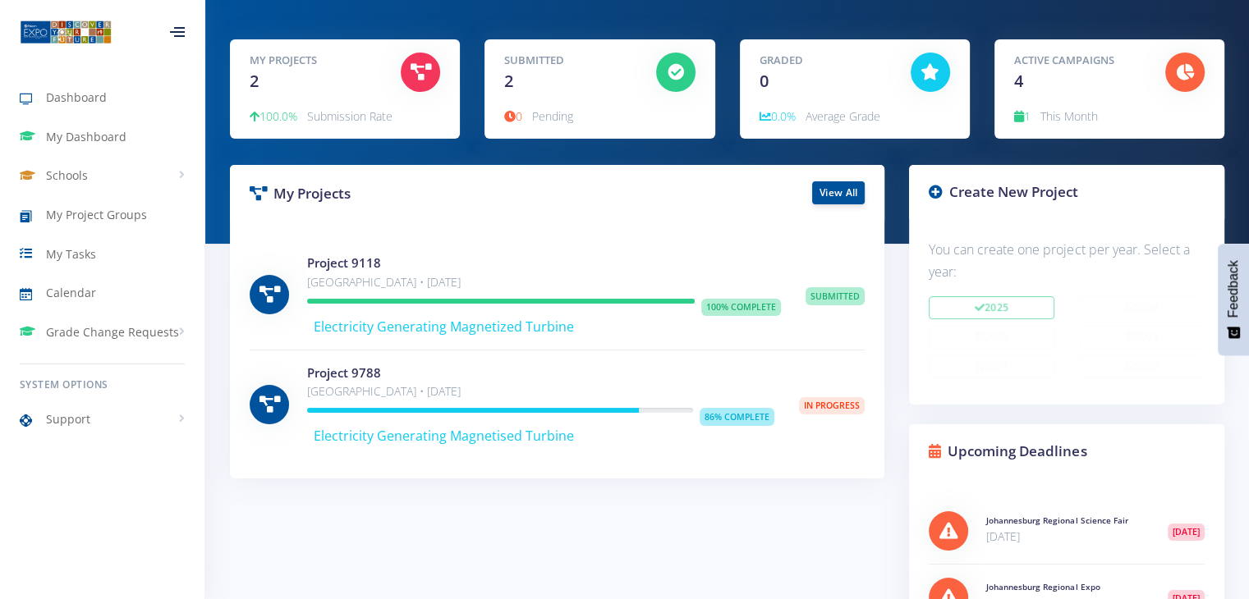
scroll to position [82, 0]
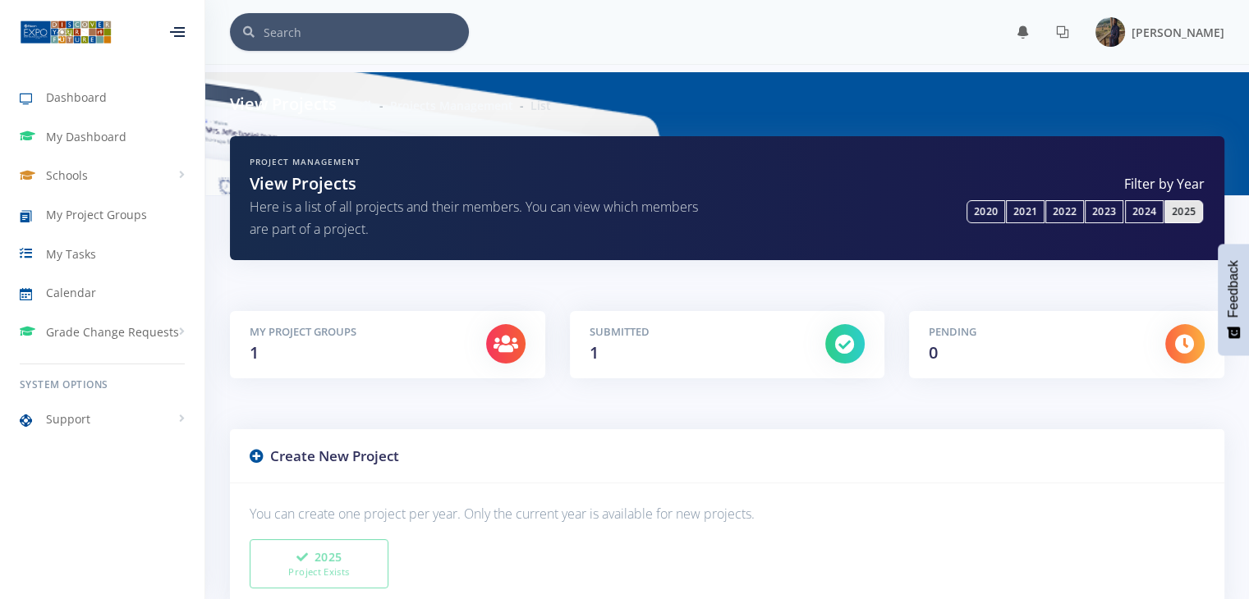
scroll to position [484, 0]
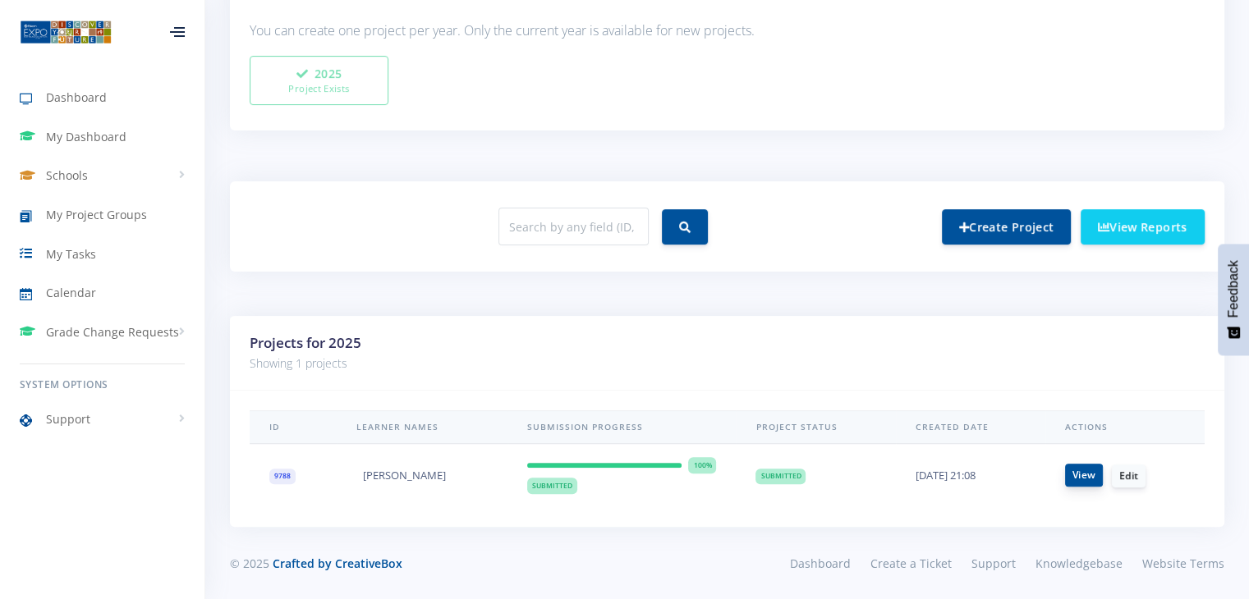
click at [1077, 471] on link "View" at bounding box center [1084, 475] width 38 height 23
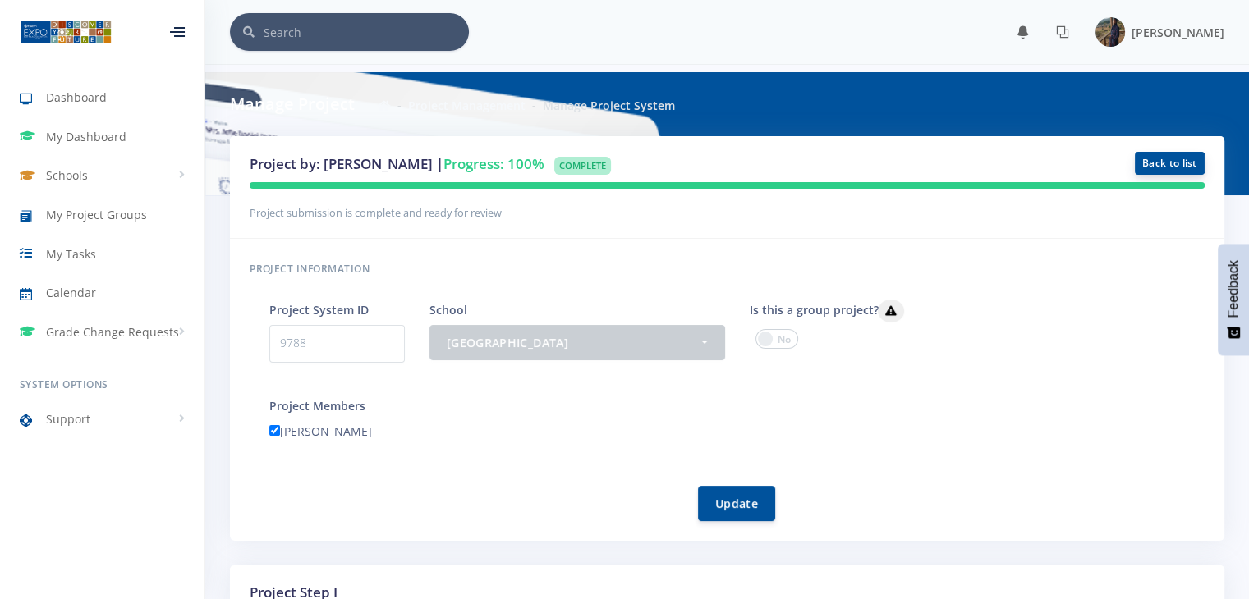
click at [1163, 158] on link "Back to list" at bounding box center [1170, 163] width 70 height 23
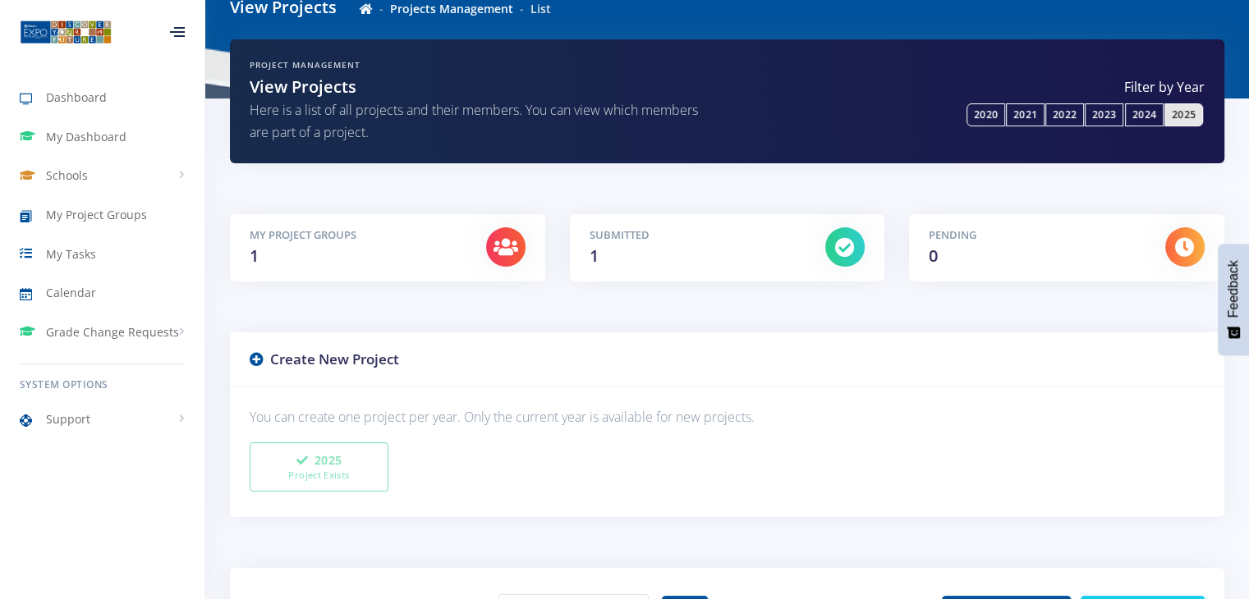
scroll to position [246, 0]
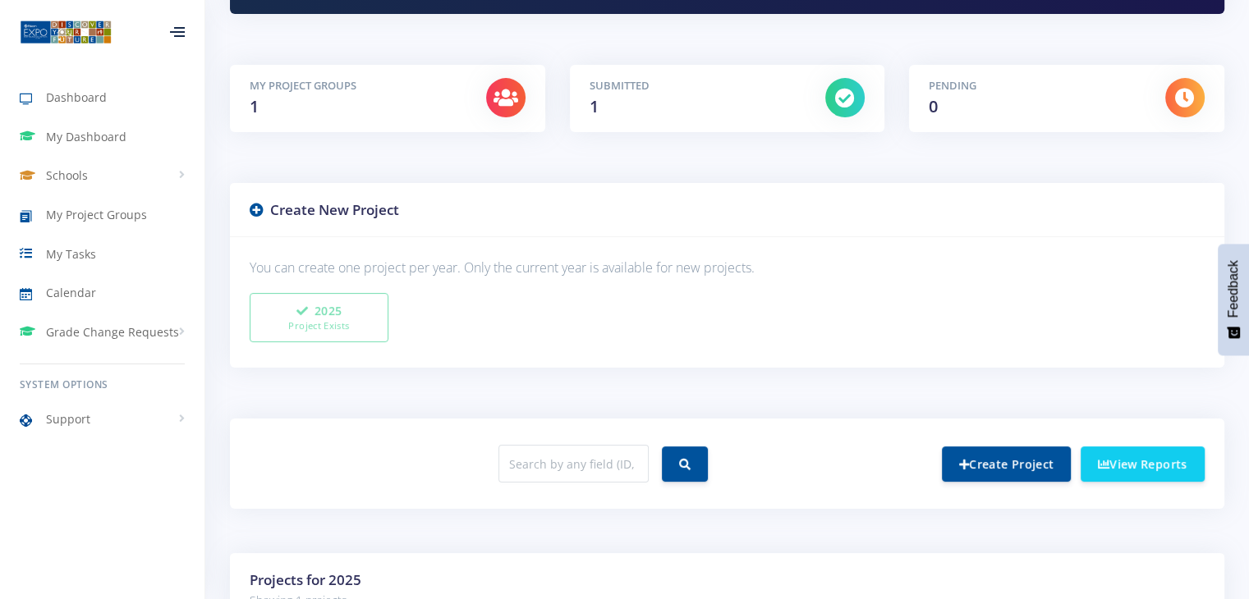
click at [1168, 480] on div "Create Project View Reports" at bounding box center [973, 464] width 490 height 35
click at [1165, 470] on link "View Reports" at bounding box center [1143, 463] width 124 height 35
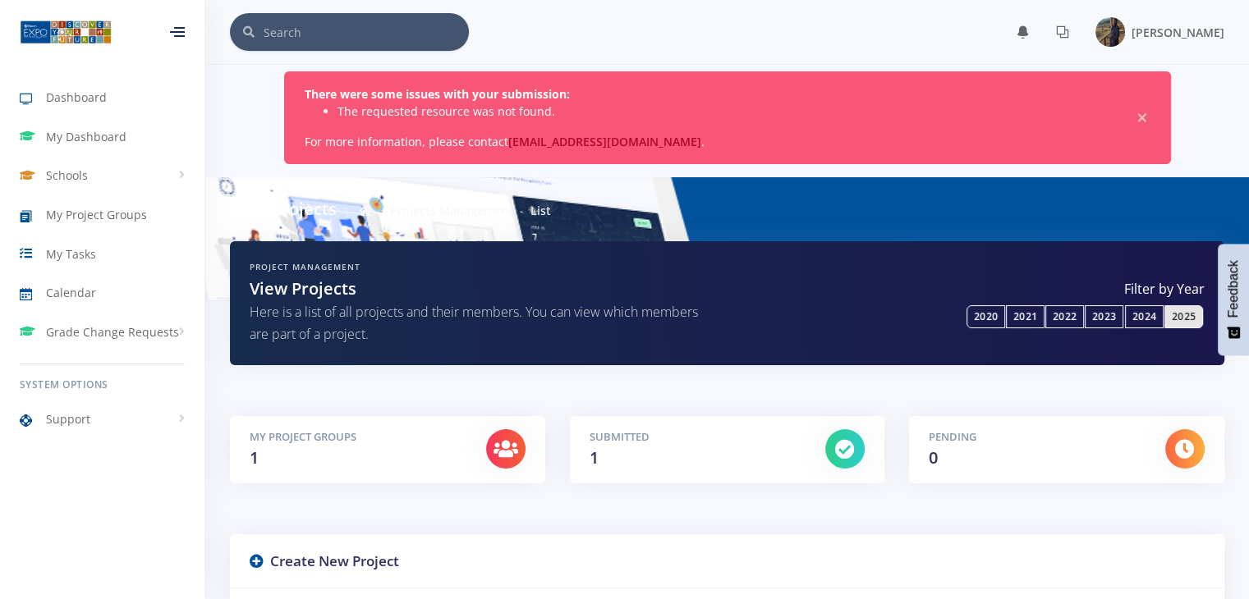
scroll to position [12, 12]
click at [1145, 113] on span "×" at bounding box center [1142, 118] width 16 height 16
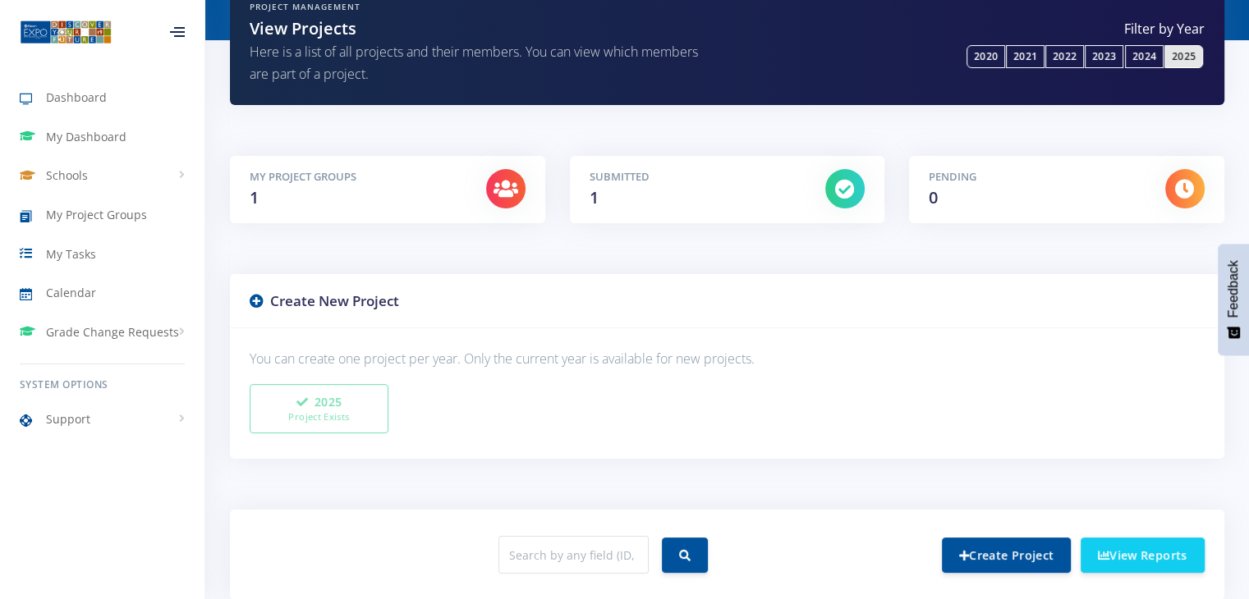
scroll to position [402, 0]
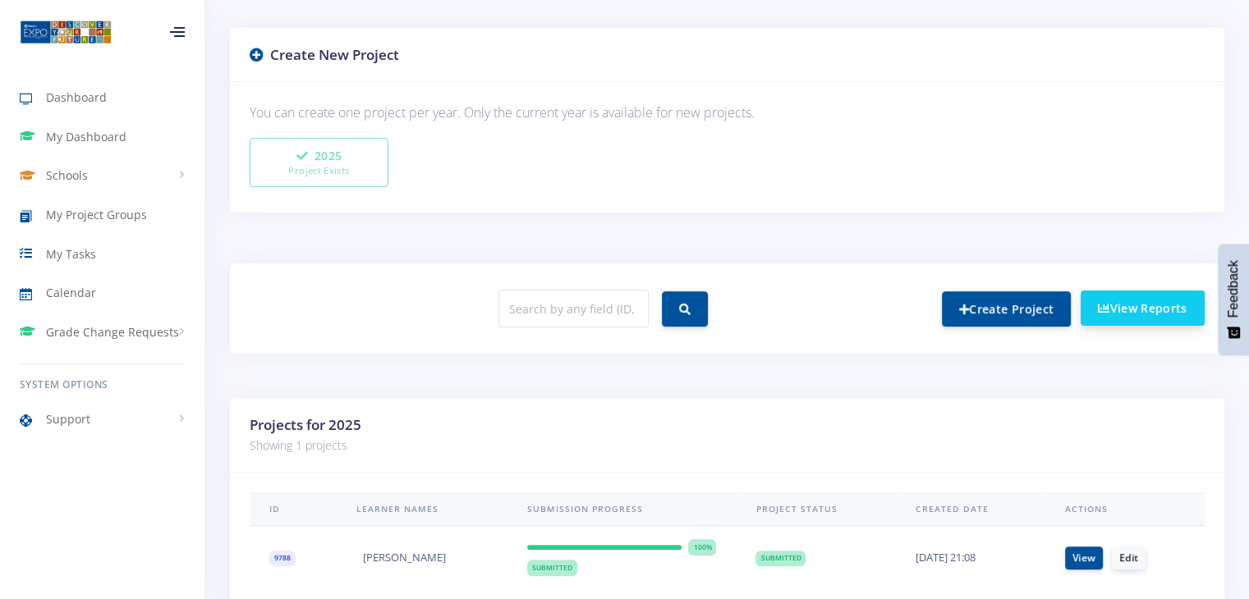
click at [1111, 302] on link "View Reports" at bounding box center [1143, 308] width 124 height 35
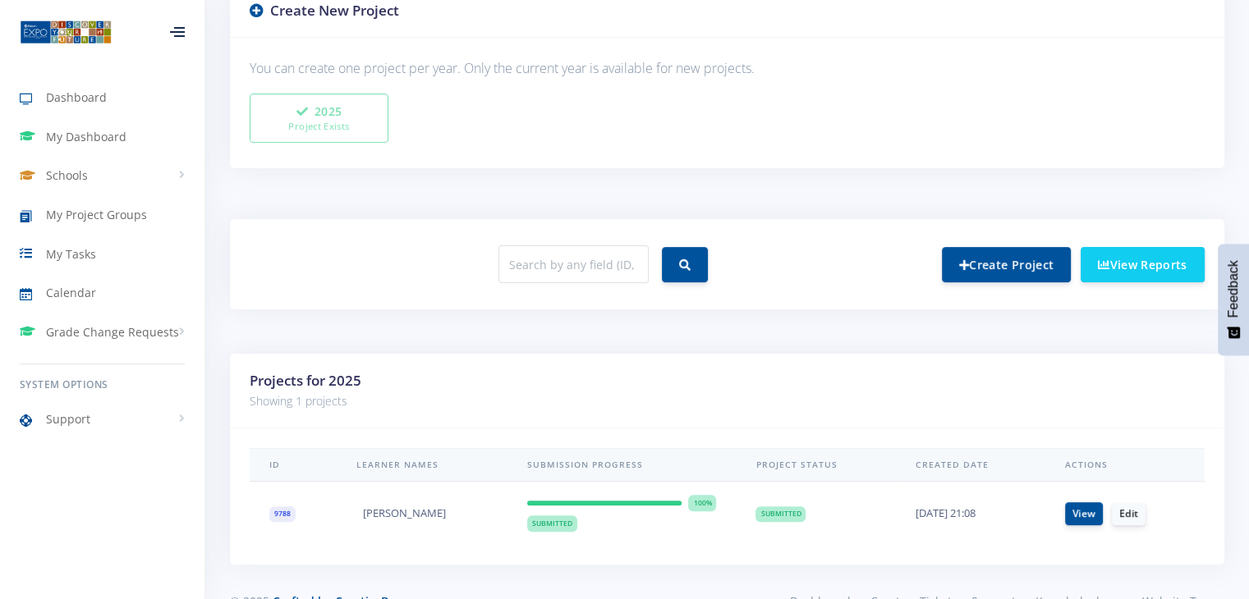
scroll to position [484, 0]
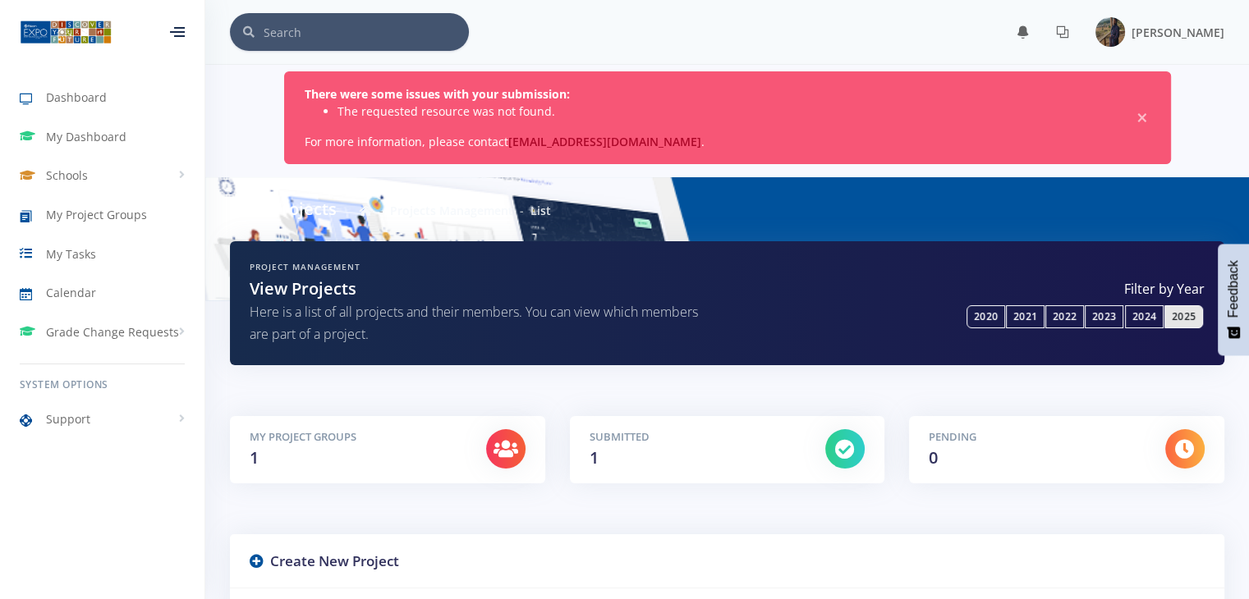
scroll to position [12, 12]
click at [1140, 114] on span "×" at bounding box center [1142, 118] width 16 height 16
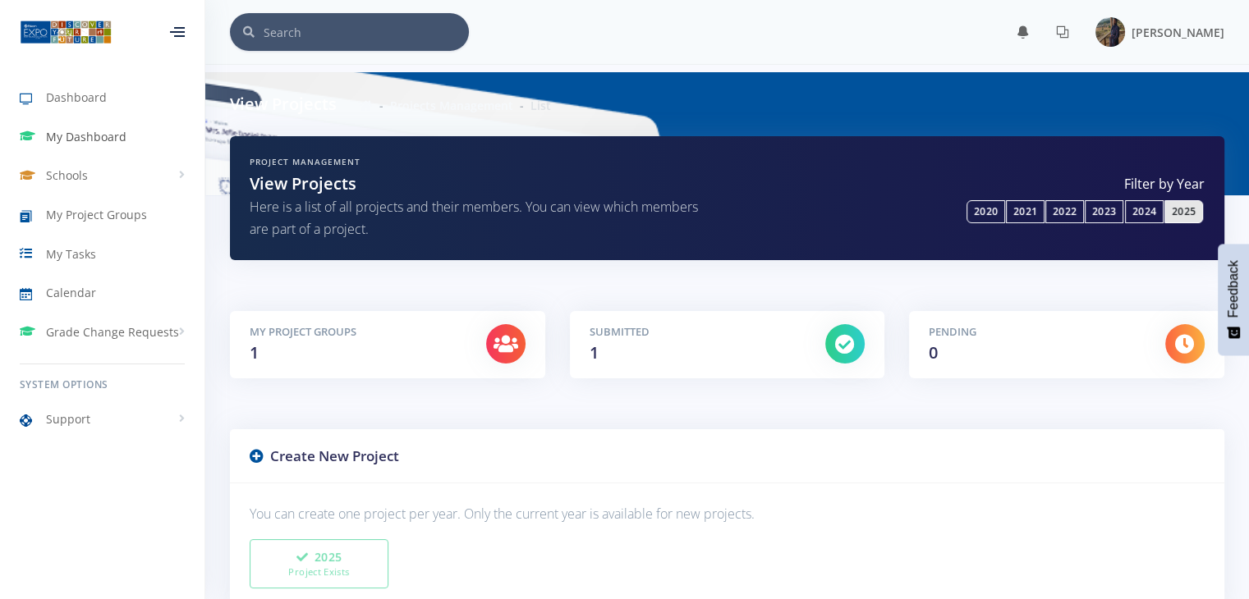
click at [35, 140] on icon at bounding box center [33, 136] width 26 height 20
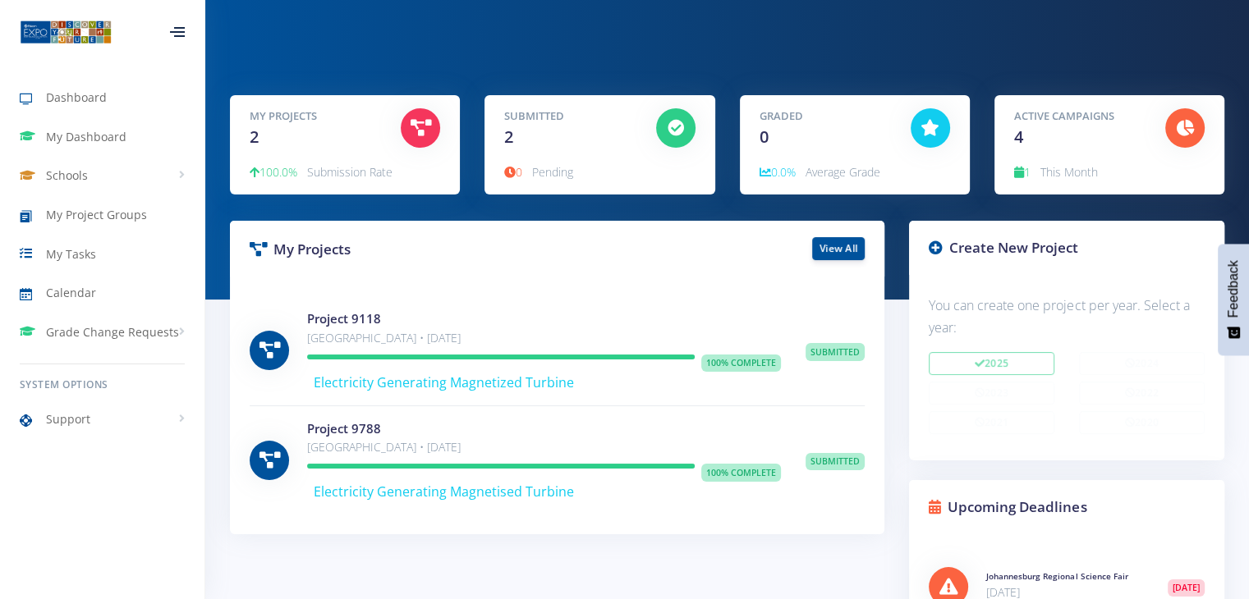
scroll to position [164, 0]
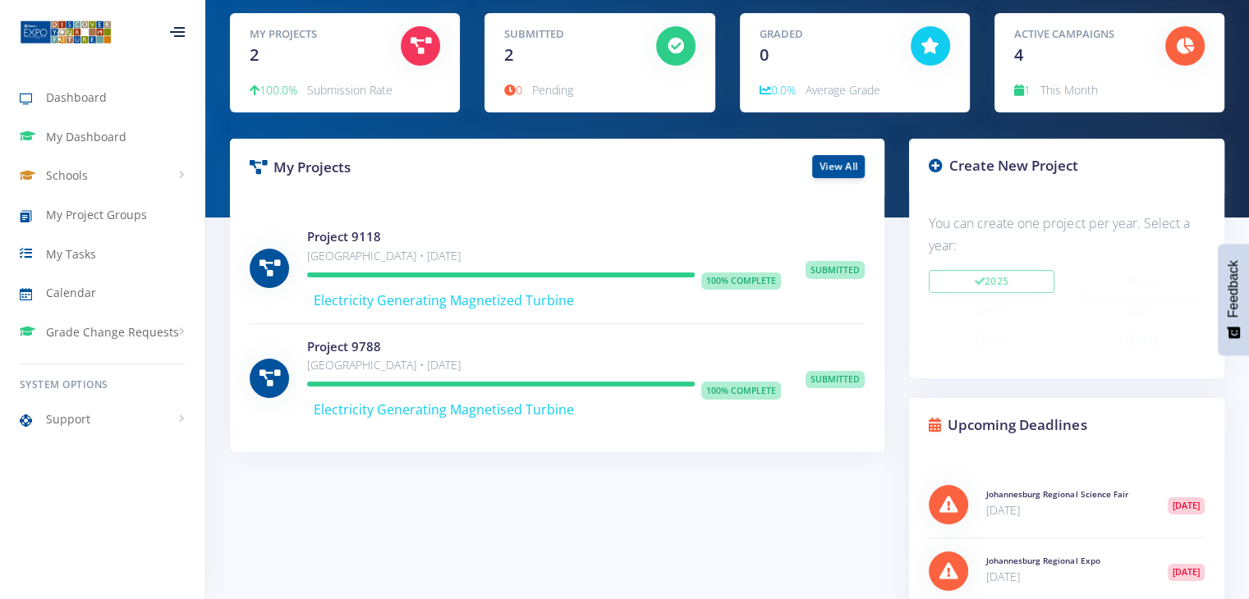
click at [1031, 78] on div "Active Campaigns 4 1 This Month" at bounding box center [1109, 62] width 230 height 99
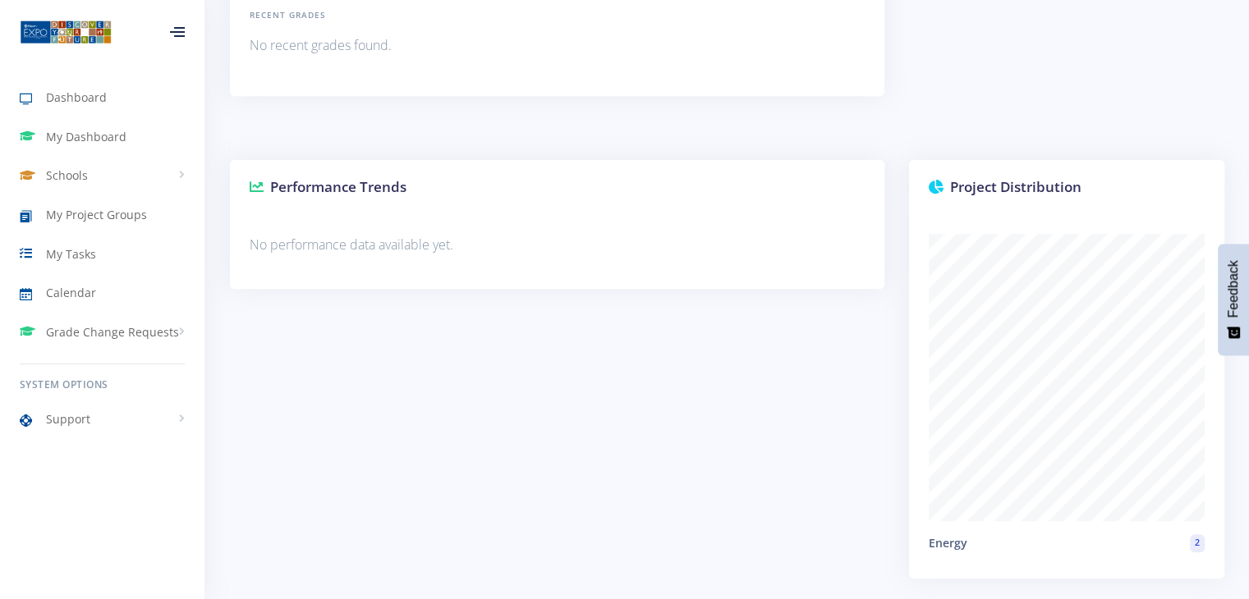
scroll to position [1412, 0]
click at [97, 335] on span "Grade Change Requests" at bounding box center [112, 332] width 133 height 17
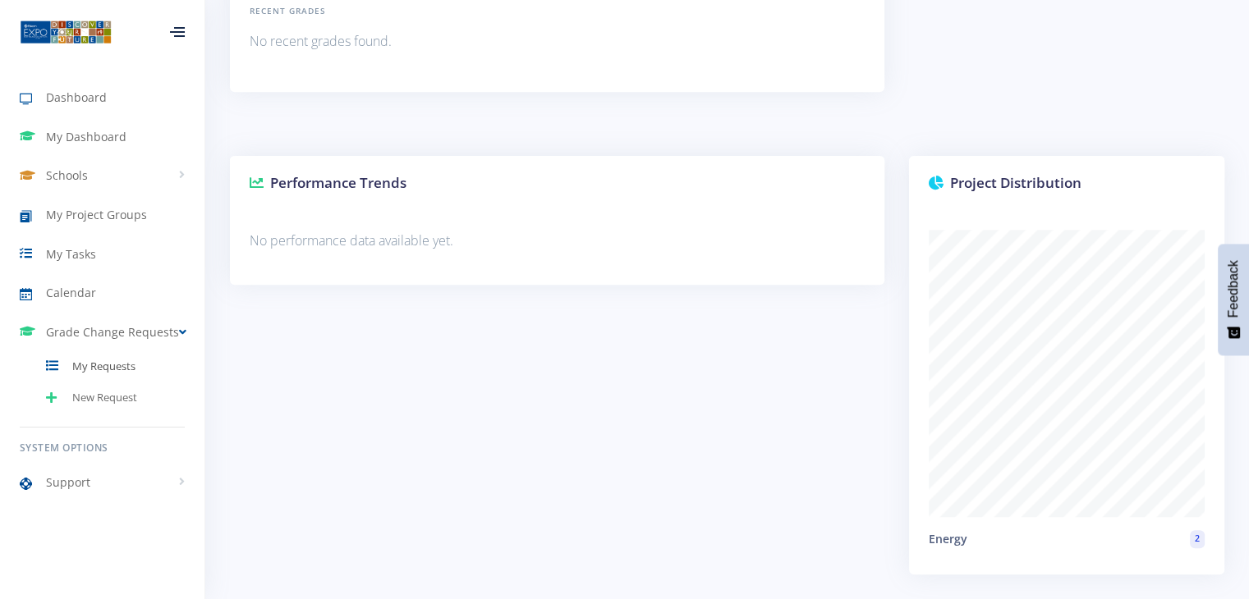
click at [127, 367] on span "My Requests" at bounding box center [103, 367] width 63 height 16
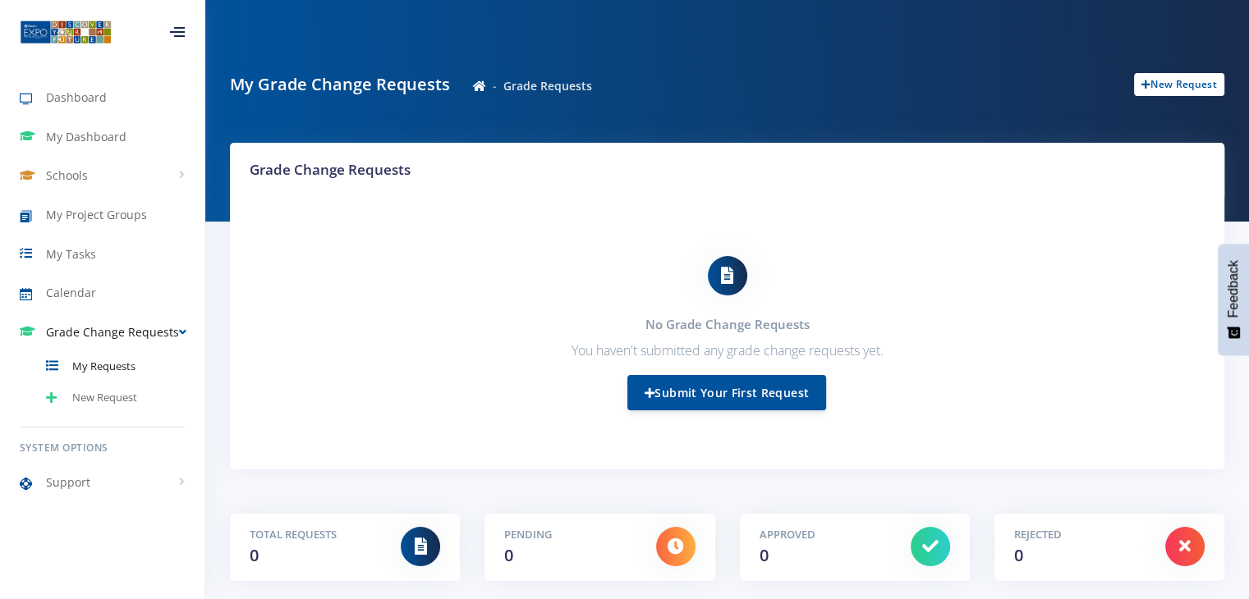
scroll to position [131, 0]
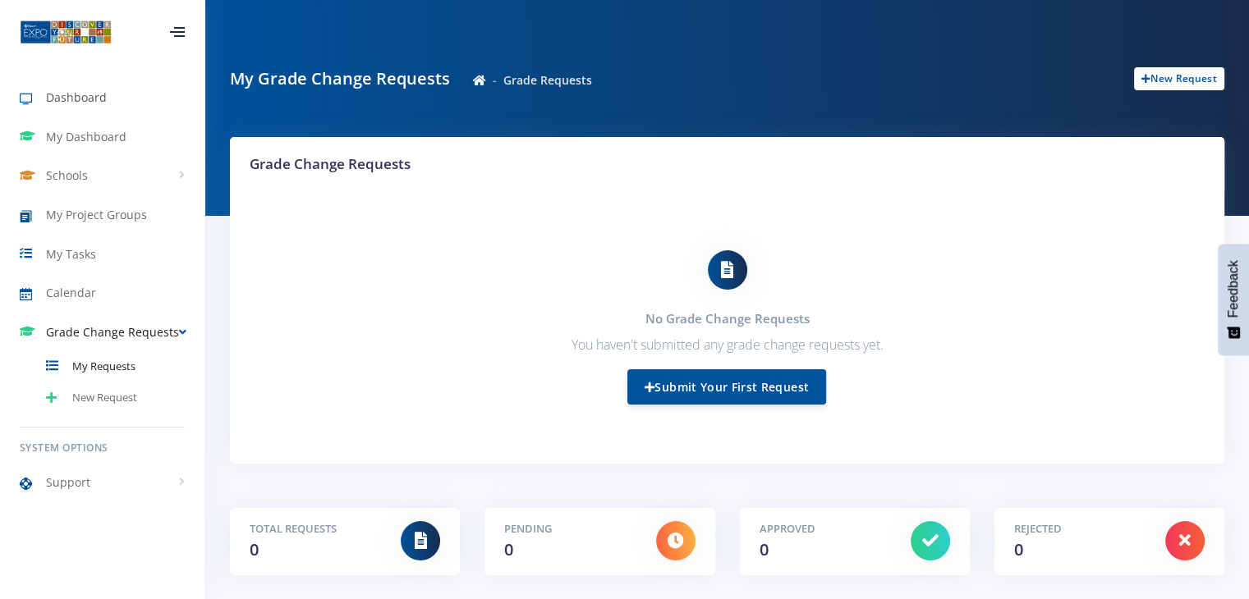
click at [107, 103] on link "Dashboard" at bounding box center [102, 98] width 204 height 38
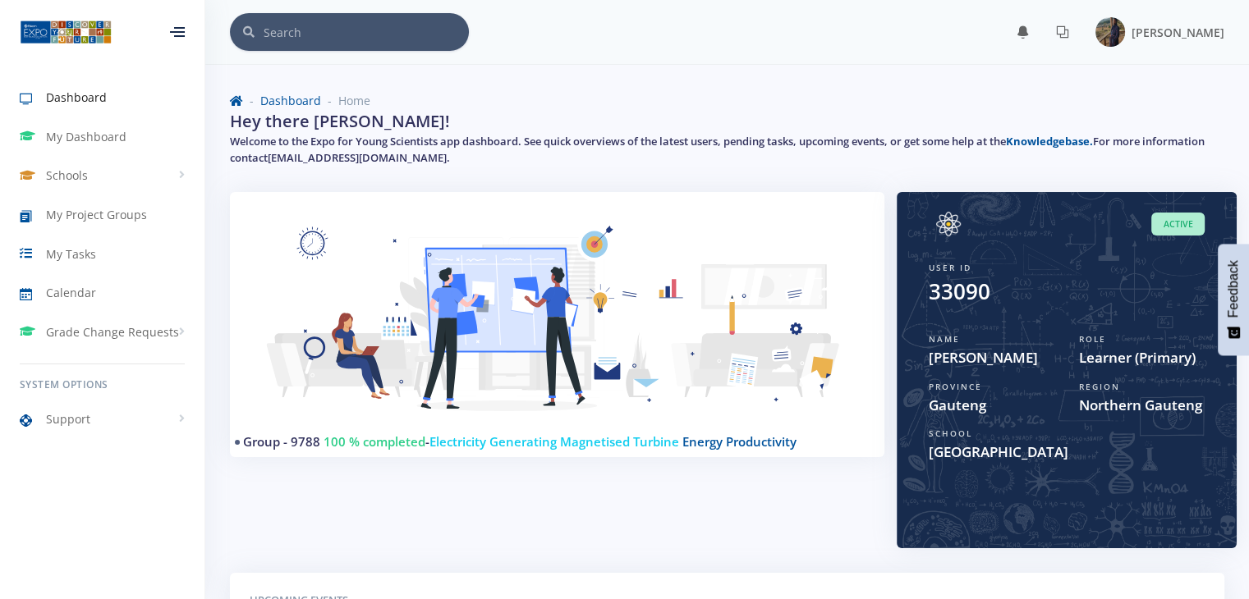
scroll to position [12, 12]
click at [1125, 30] on img at bounding box center [1110, 32] width 30 height 30
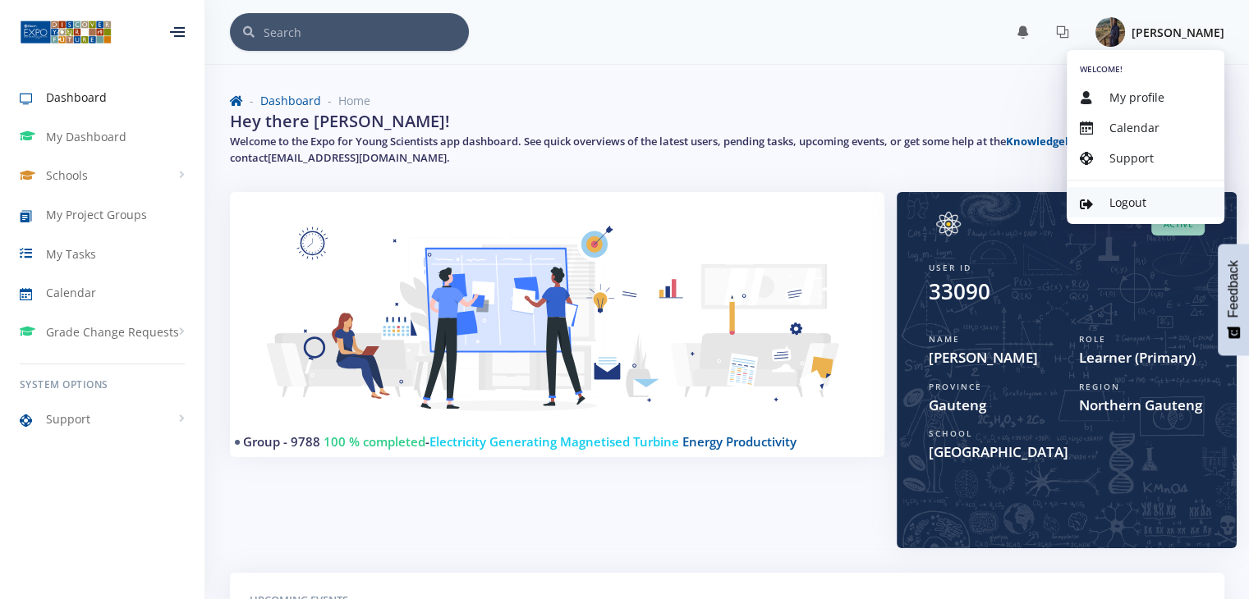
click at [1140, 198] on span "Logout" at bounding box center [1127, 203] width 37 height 16
